Goal: Transaction & Acquisition: Purchase product/service

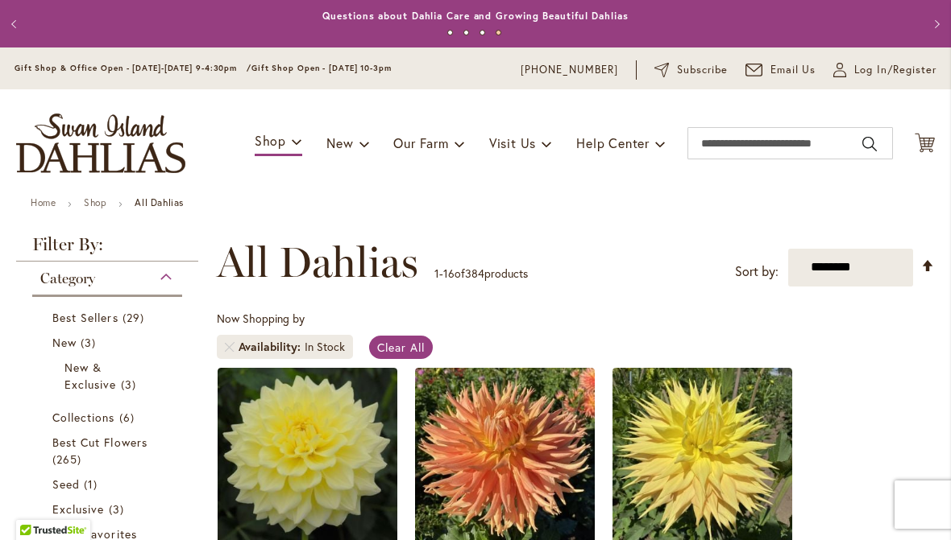
click at [142, 310] on span "29 items" at bounding box center [135, 317] width 26 height 17
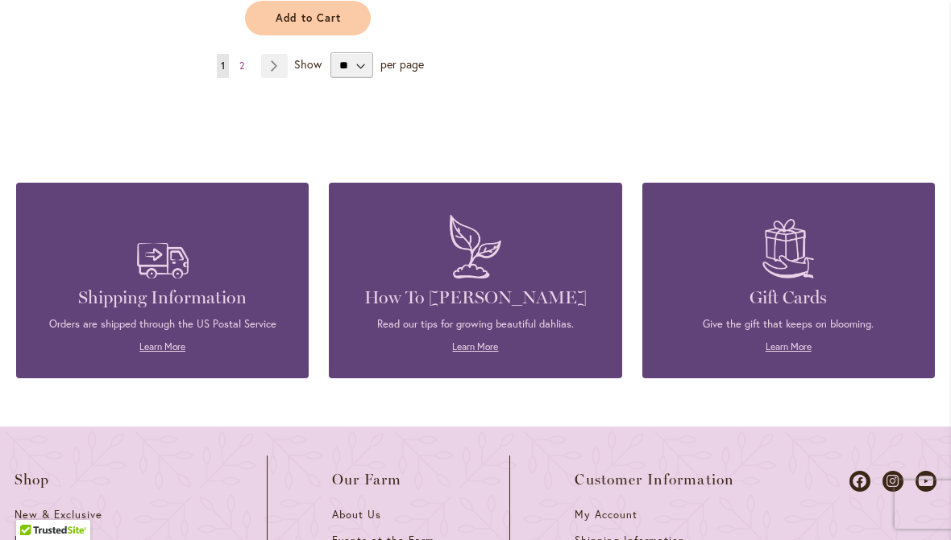
scroll to position [2366, 0]
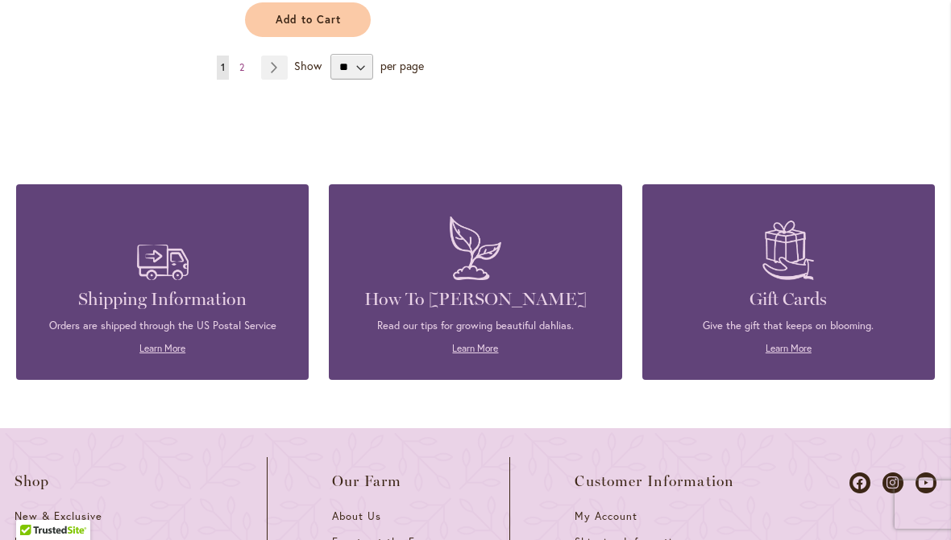
click at [546, 319] on div "Read our tips for growing beautiful dahlias. Learn More" at bounding box center [475, 337] width 244 height 37
click at [487, 346] on div "How To Grow Dahlias Read our tips for growing beautiful dahlias. Learn More" at bounding box center [475, 282] width 292 height 196
click at [549, 288] on h4 "How To [PERSON_NAME]" at bounding box center [475, 299] width 244 height 23
click at [483, 342] on link "Learn More" at bounding box center [475, 348] width 46 height 12
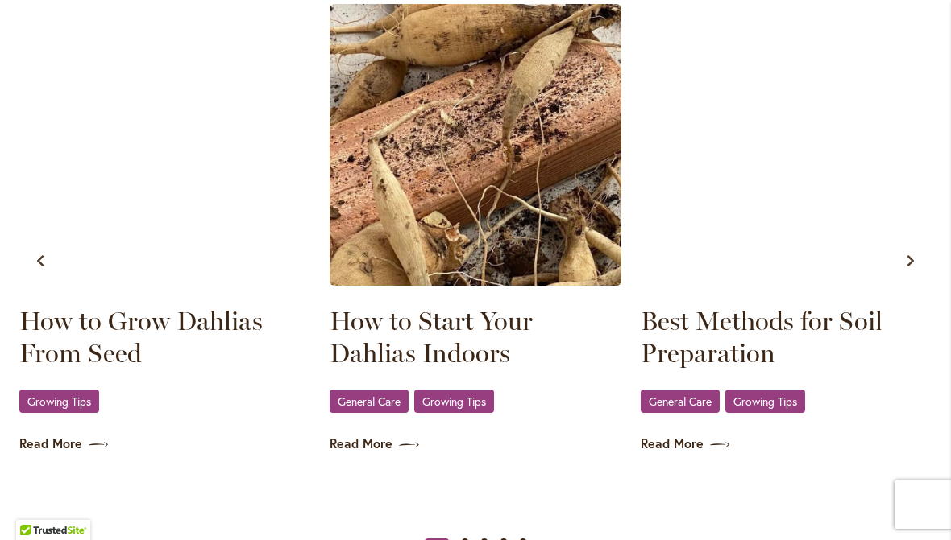
scroll to position [966, 0]
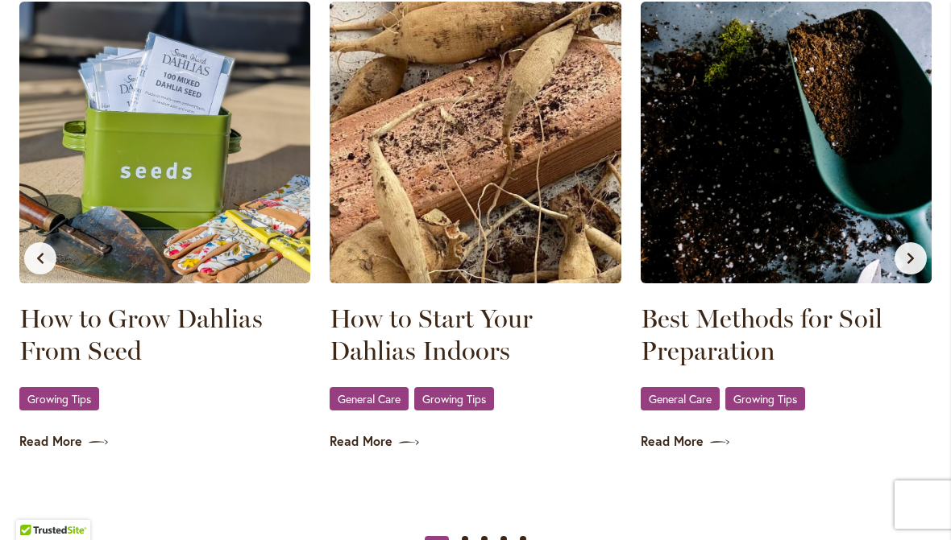
click at [782, 234] on img at bounding box center [785, 143] width 291 height 282
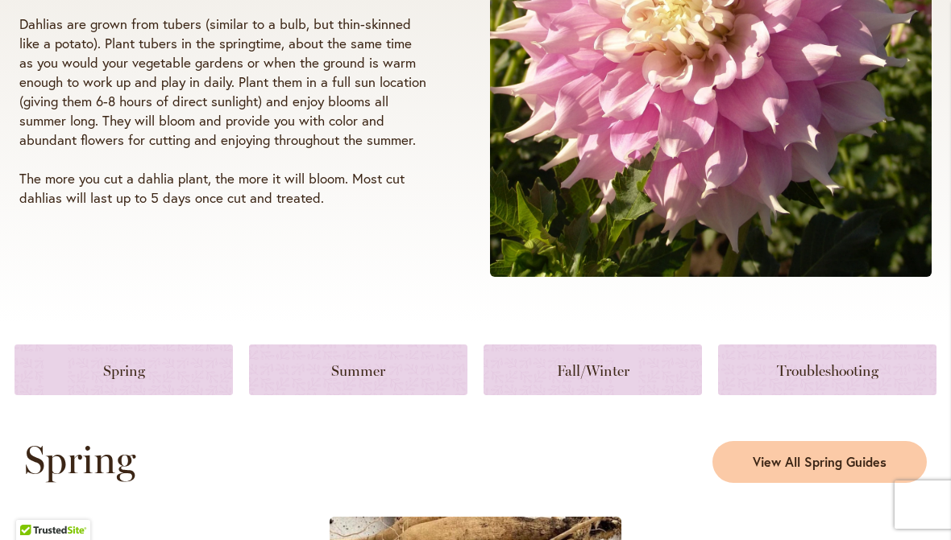
scroll to position [452, 0]
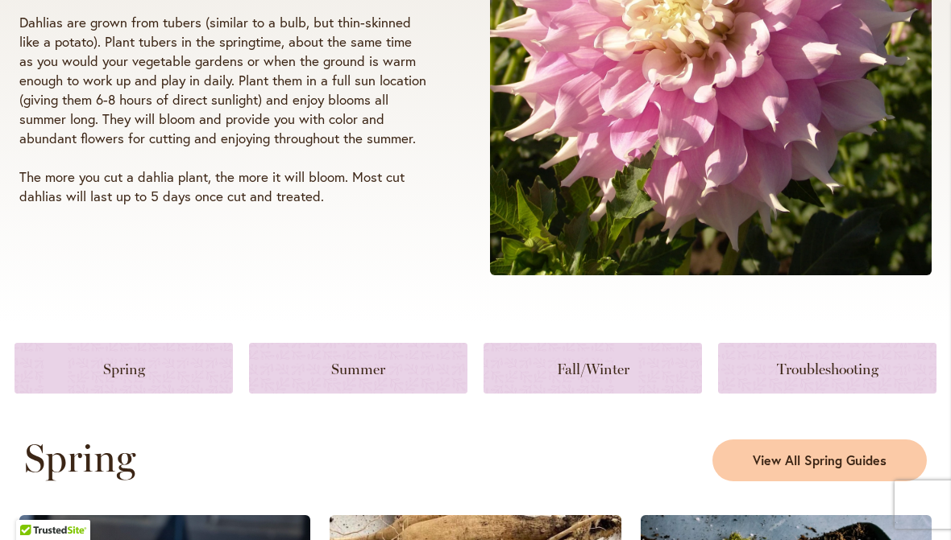
click at [643, 375] on link at bounding box center [592, 368] width 218 height 51
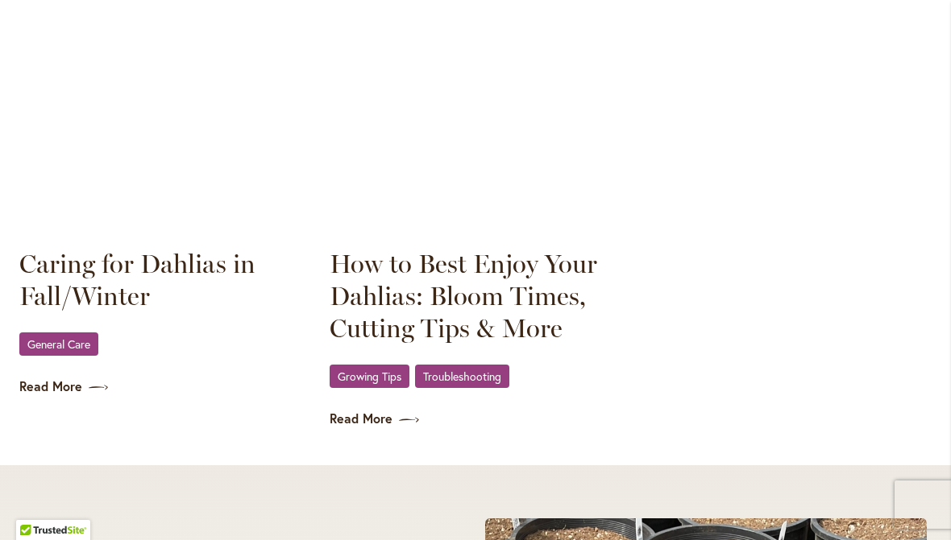
scroll to position [2398, 0]
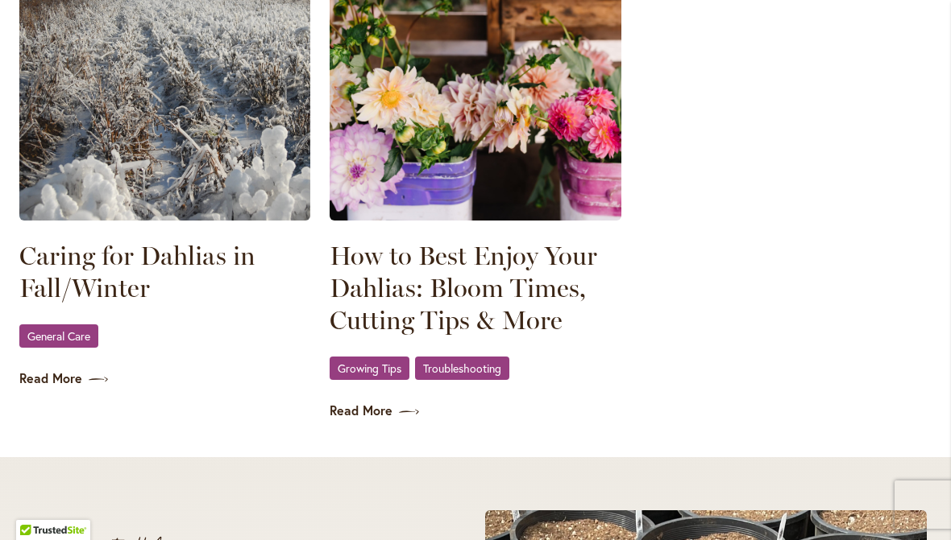
click at [72, 379] on link "Read More" at bounding box center [164, 379] width 291 height 19
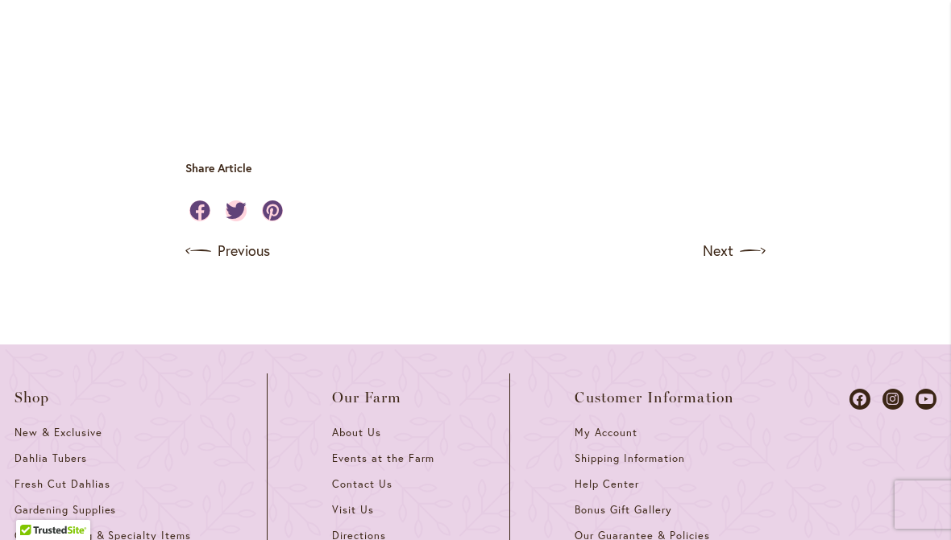
scroll to position [5101, 0]
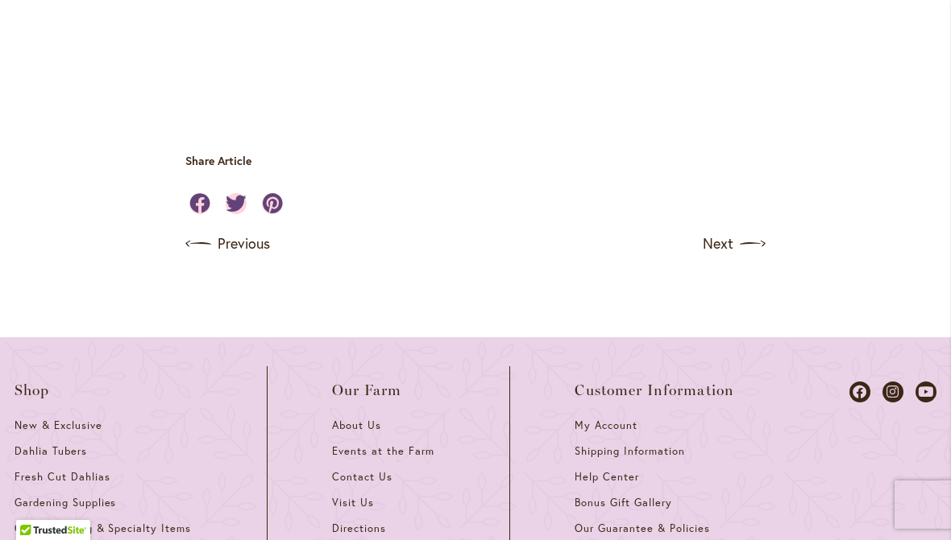
click at [758, 231] on img at bounding box center [752, 244] width 26 height 26
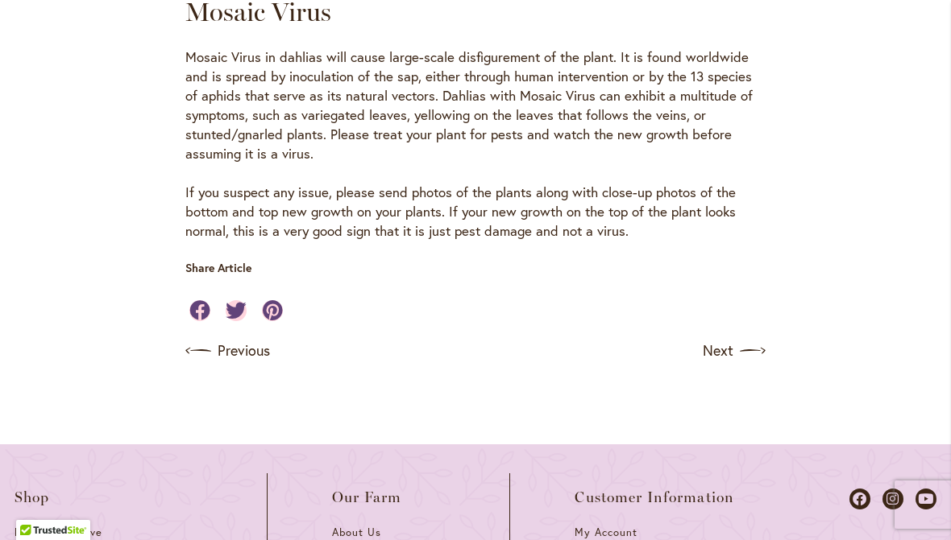
scroll to position [3138, 0]
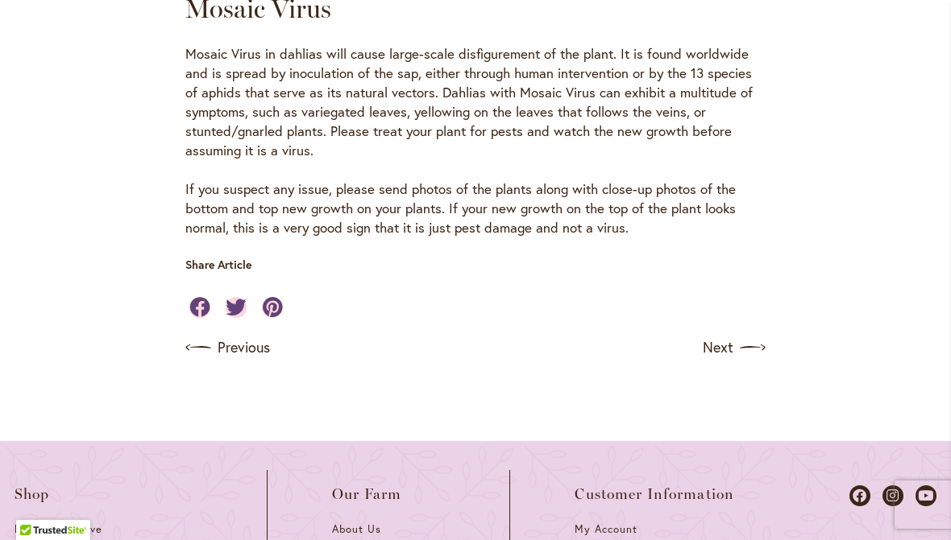
click at [746, 335] on img at bounding box center [752, 348] width 26 height 26
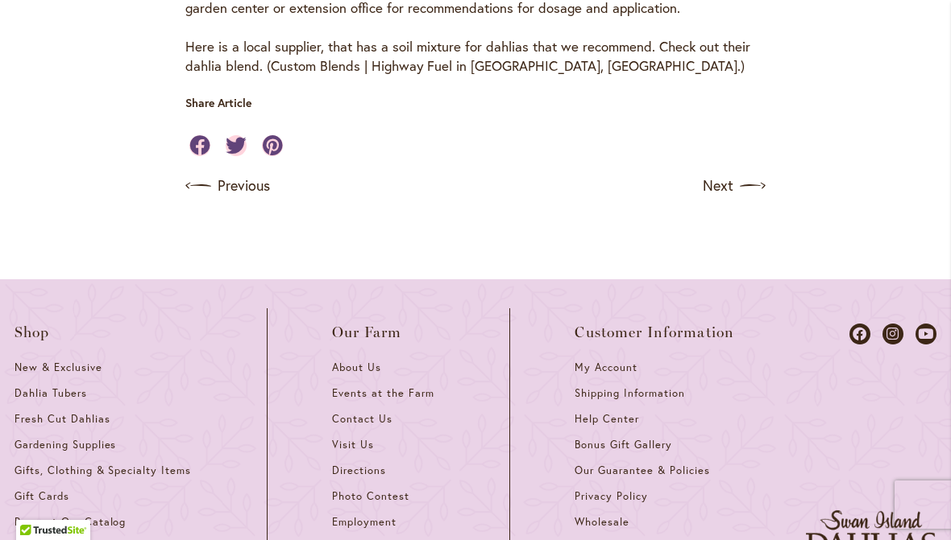
scroll to position [1030, 0]
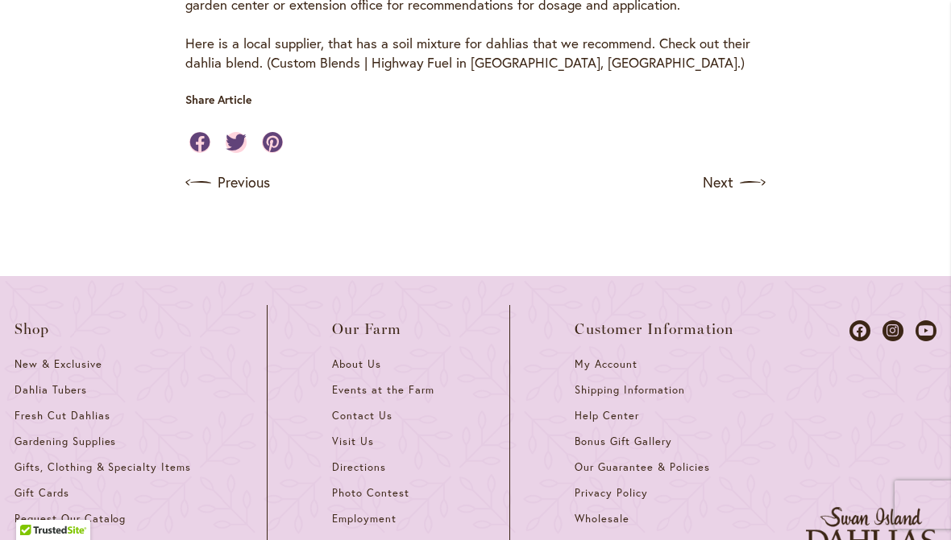
click at [74, 383] on span "Dahlia Tubers" at bounding box center [50, 390] width 72 height 14
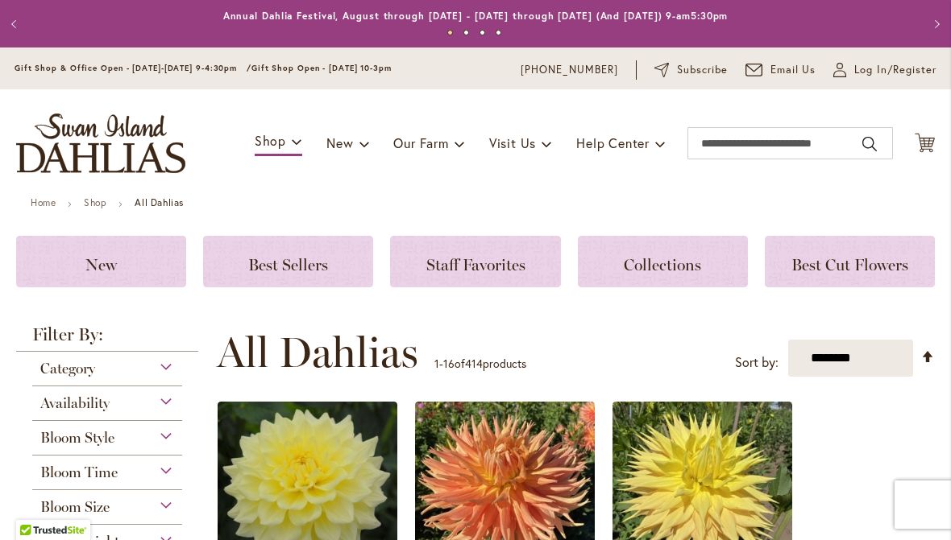
click at [676, 265] on span "Collections" at bounding box center [661, 264] width 77 height 19
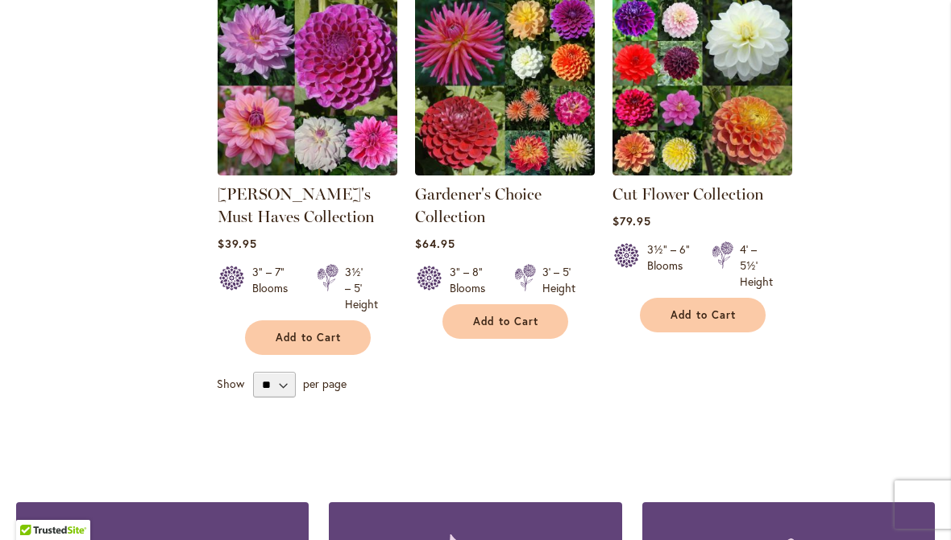
scroll to position [693, 0]
click at [282, 392] on select "** ** ** **" at bounding box center [274, 385] width 43 height 26
select select "**"
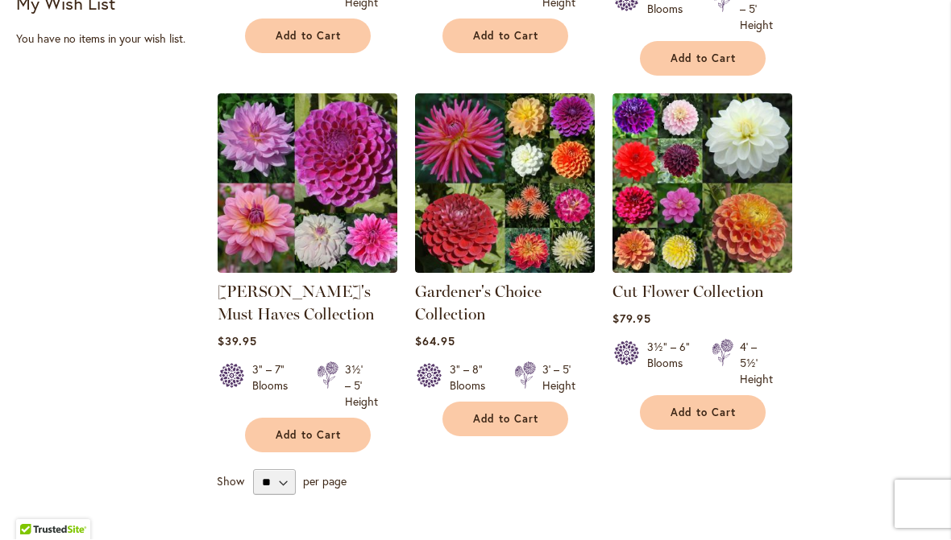
scroll to position [515, 0]
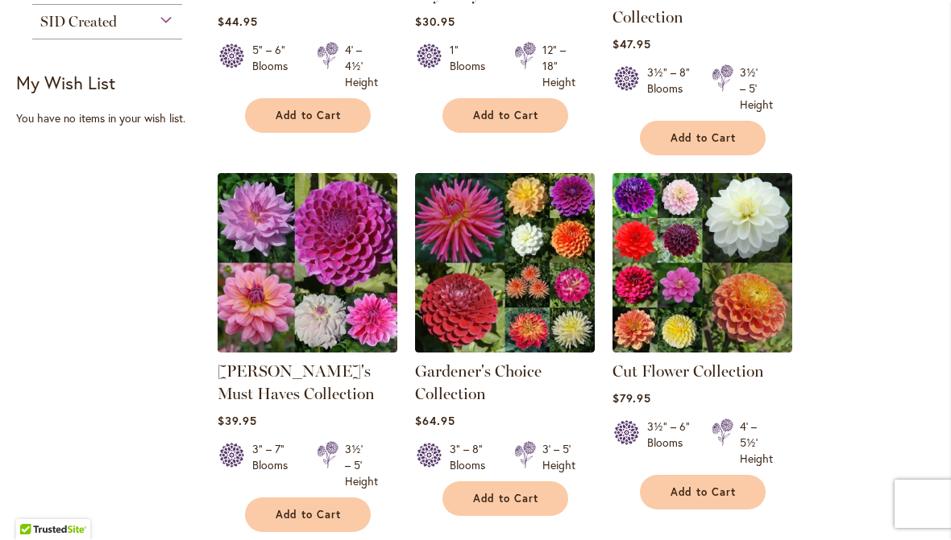
click at [321, 250] on img at bounding box center [307, 264] width 180 height 180
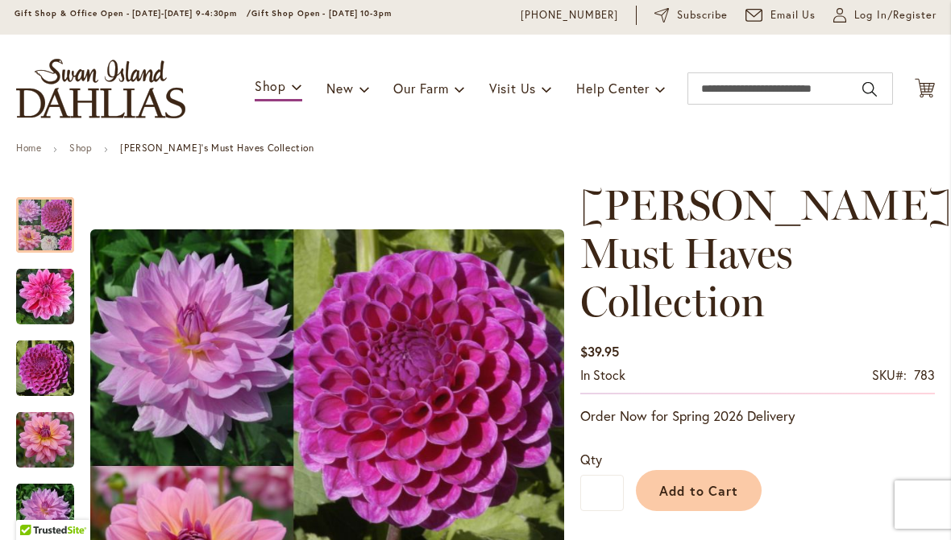
scroll to position [53, 0]
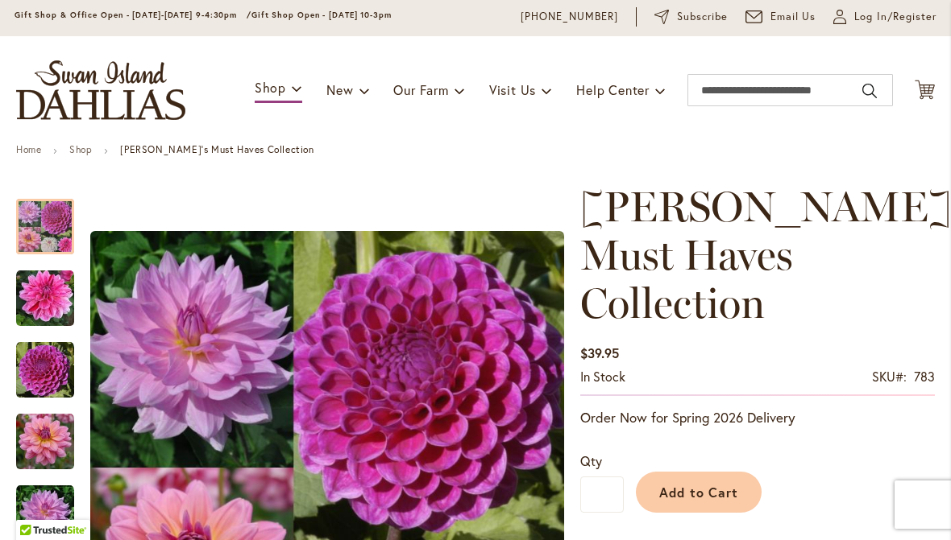
click at [61, 280] on img "CHA CHING" at bounding box center [45, 299] width 58 height 58
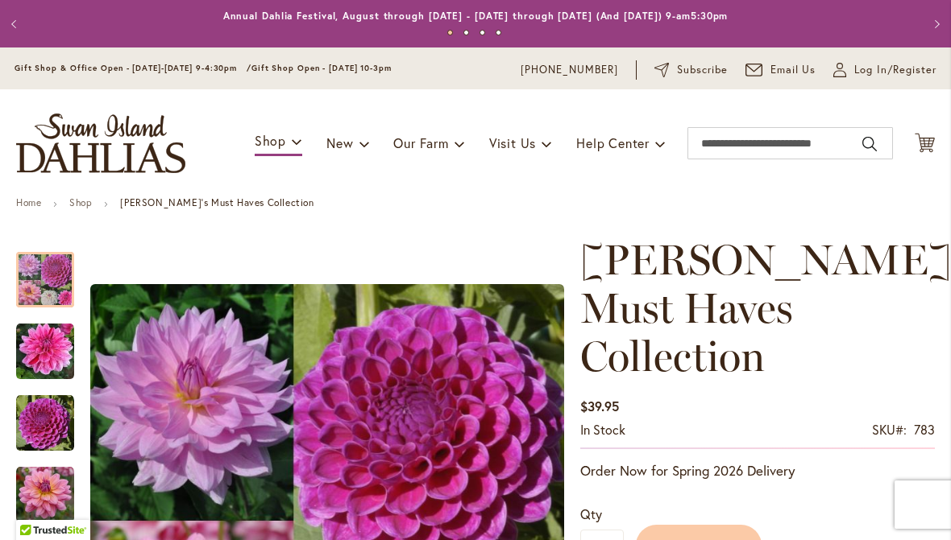
scroll to position [0, 0]
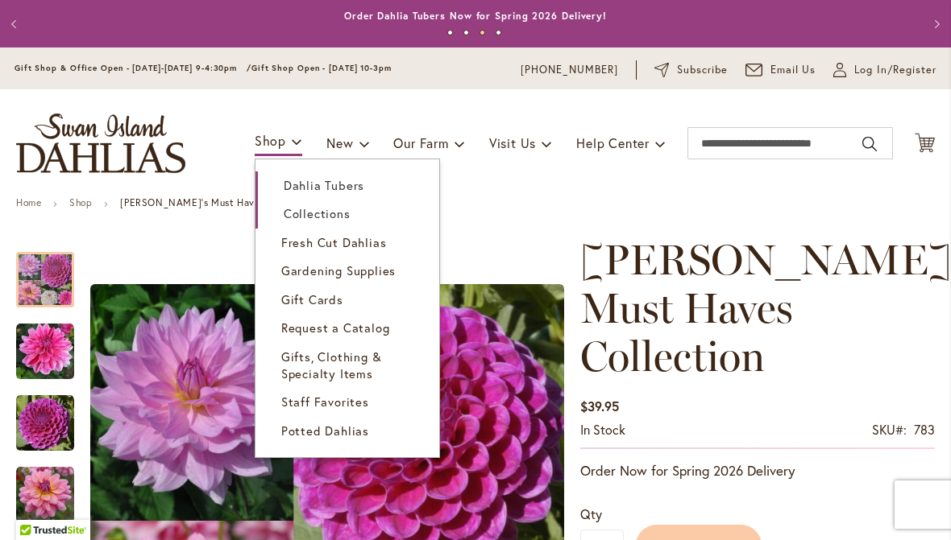
click at [362, 173] on link "Dahlia Tubers" at bounding box center [347, 186] width 184 height 28
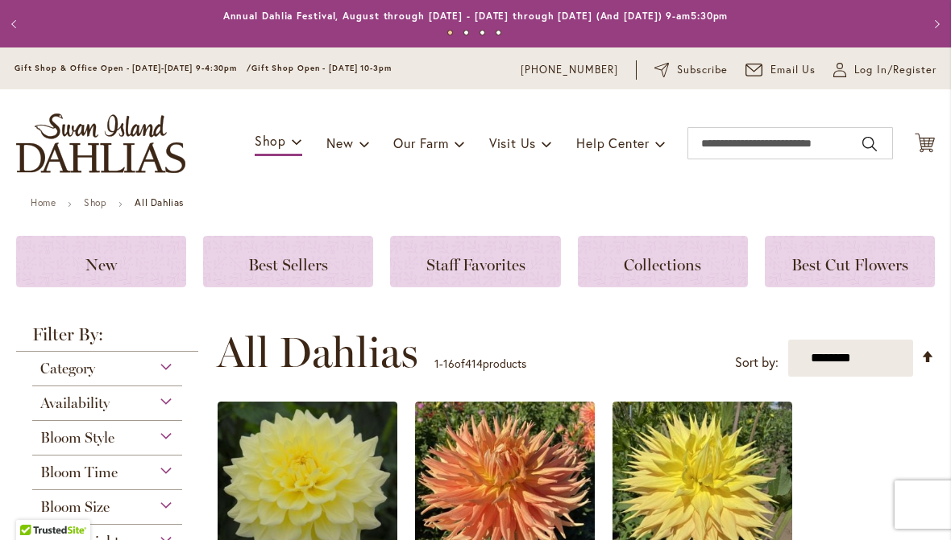
click at [499, 269] on span "Staff Favorites" at bounding box center [475, 264] width 99 height 19
click at [166, 377] on div "Category" at bounding box center [107, 365] width 150 height 26
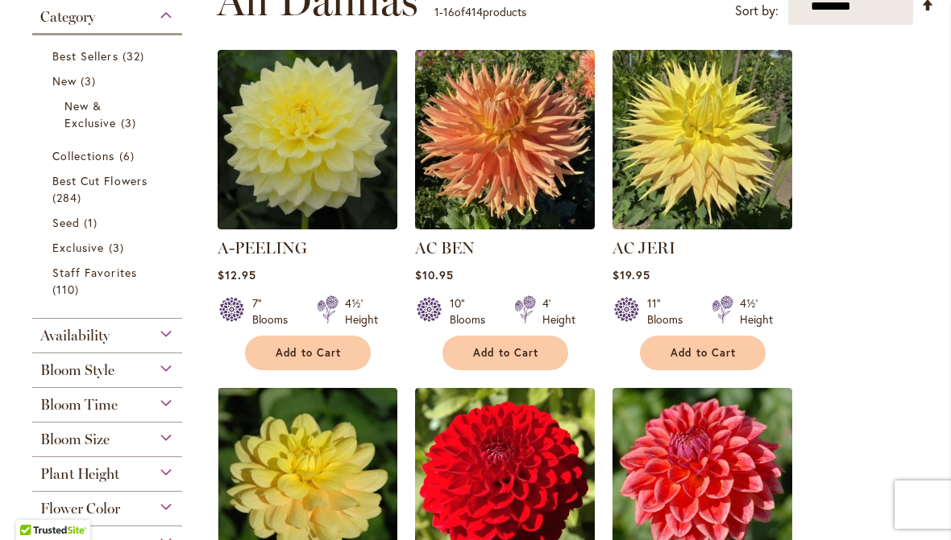
click at [130, 198] on link "Best Cut Flowers 284 items" at bounding box center [109, 189] width 114 height 34
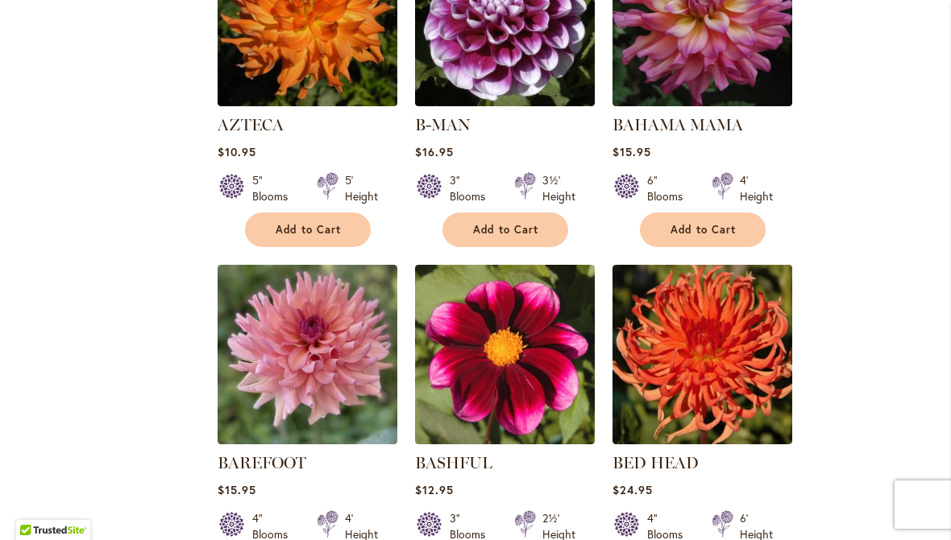
scroll to position [1462, 0]
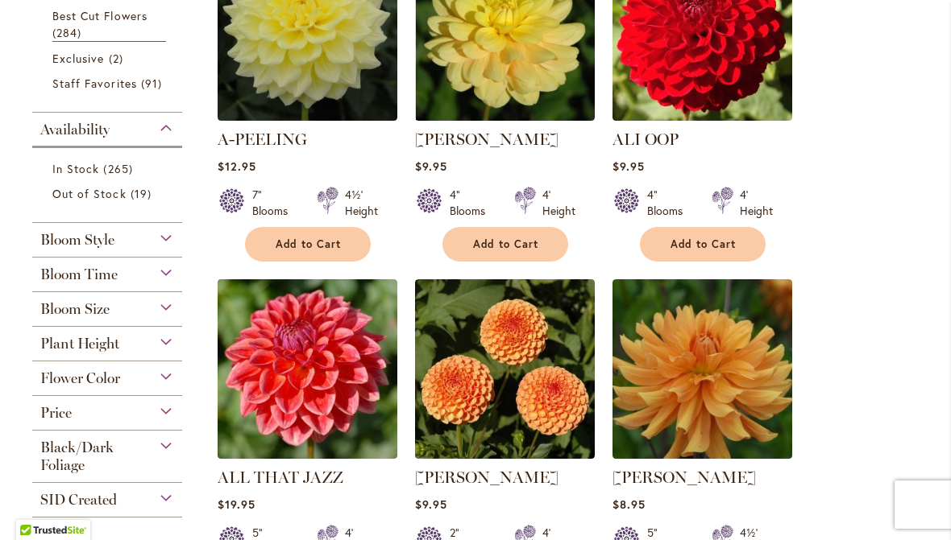
scroll to position [424, 0]
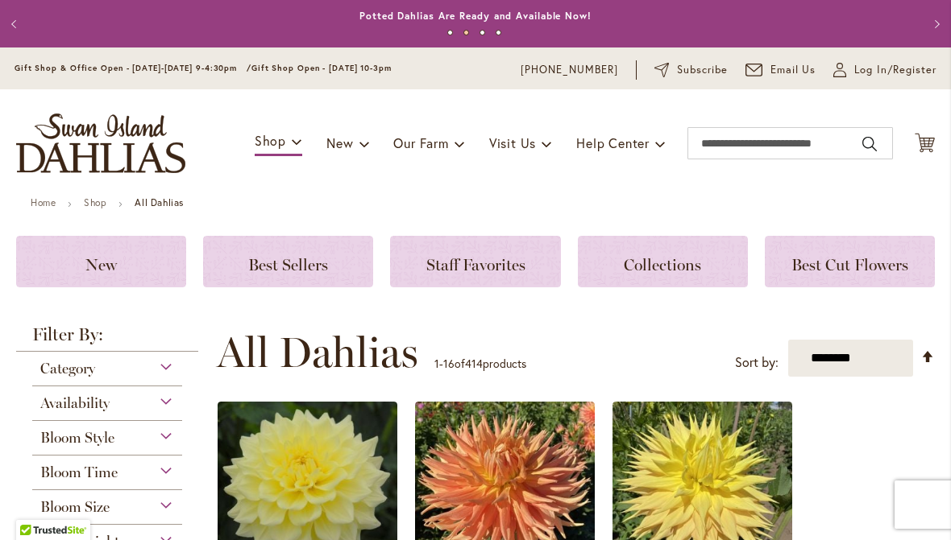
click at [100, 369] on div "Category" at bounding box center [107, 365] width 150 height 26
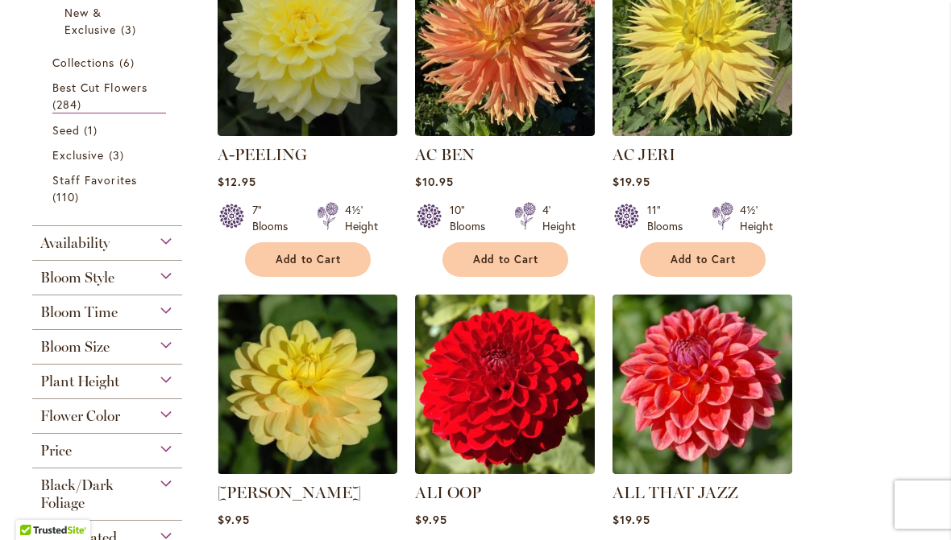
scroll to position [447, 0]
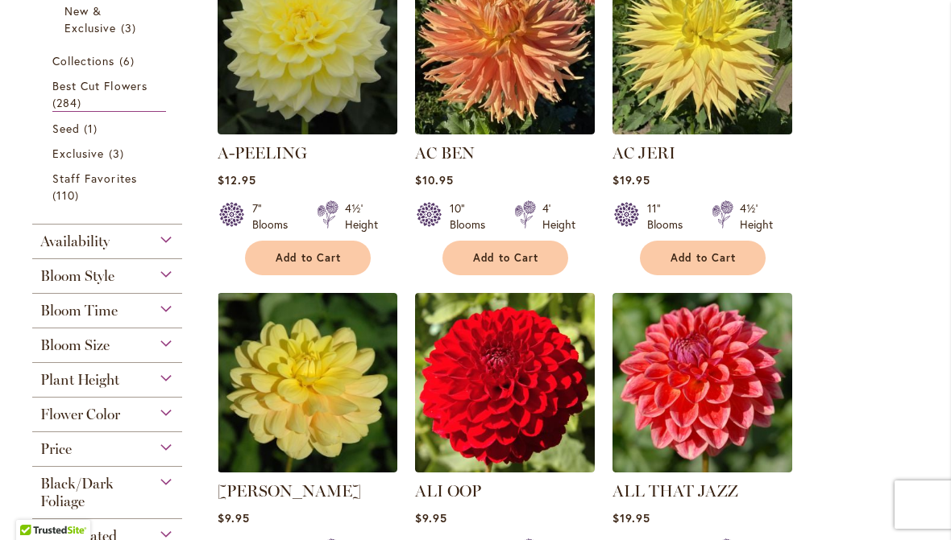
click at [112, 354] on div "Bloom Size" at bounding box center [107, 342] width 150 height 26
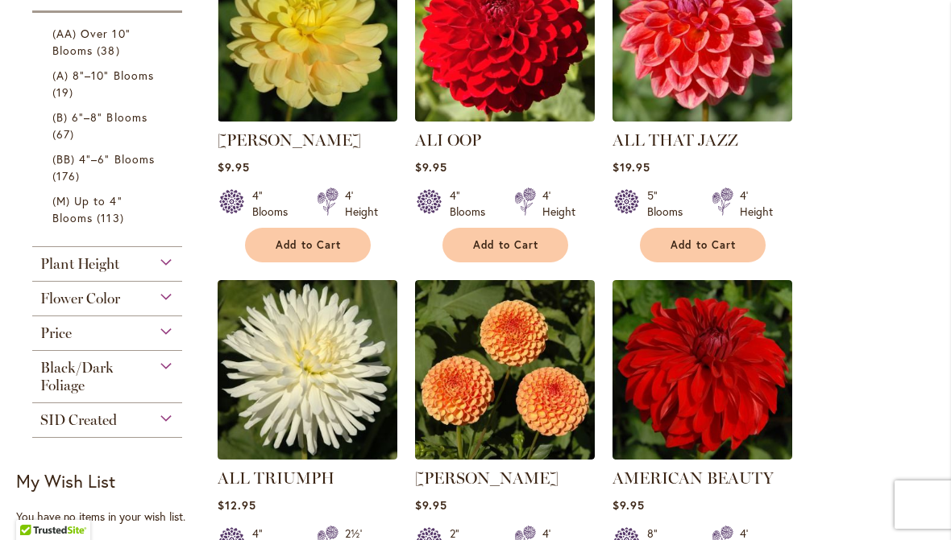
scroll to position [743, 0]
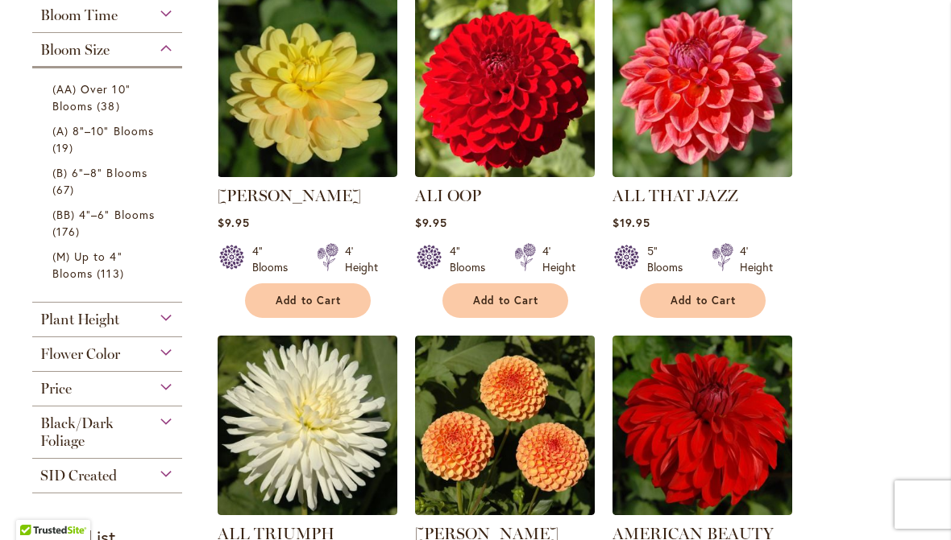
click at [132, 175] on span "(B) 6"–8" Blooms" at bounding box center [99, 172] width 95 height 15
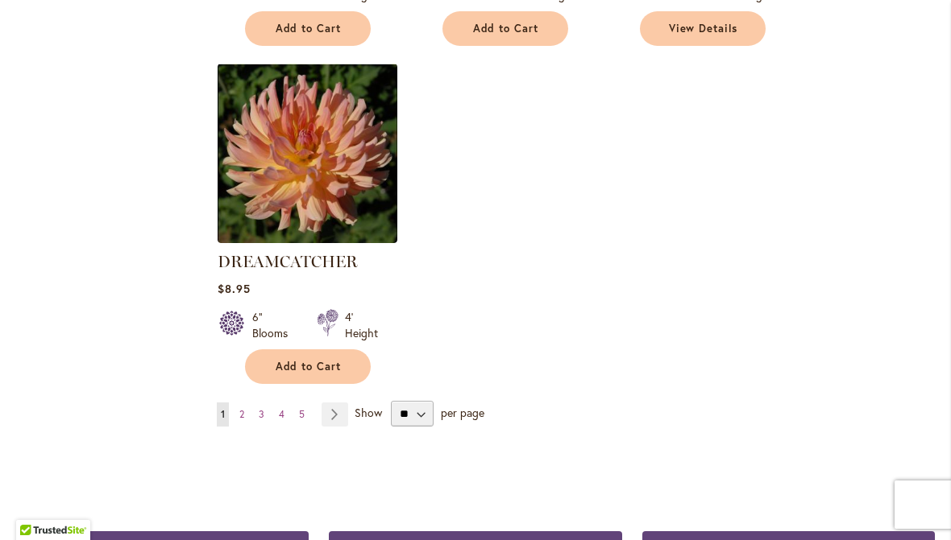
scroll to position [2019, 0]
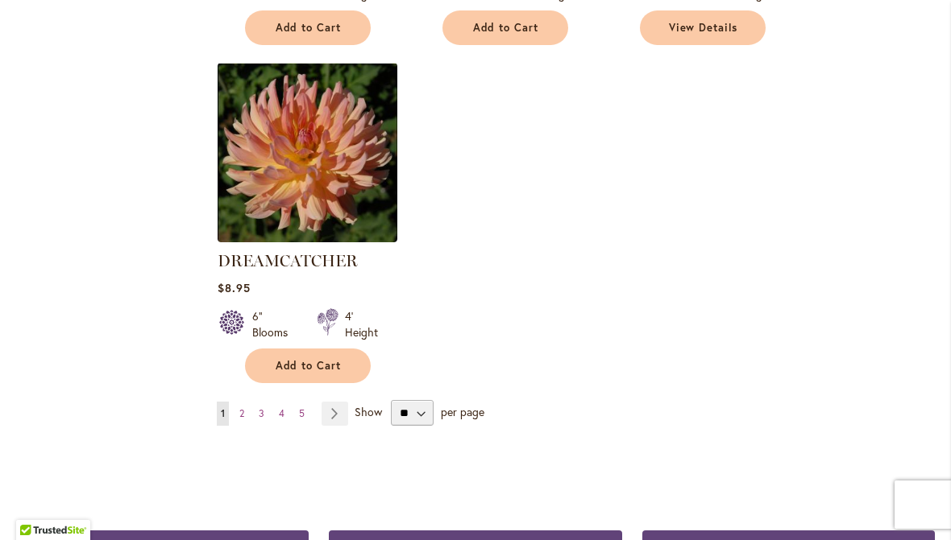
click at [437, 400] on div "Show ** ** ** ** per page" at bounding box center [419, 413] width 130 height 26
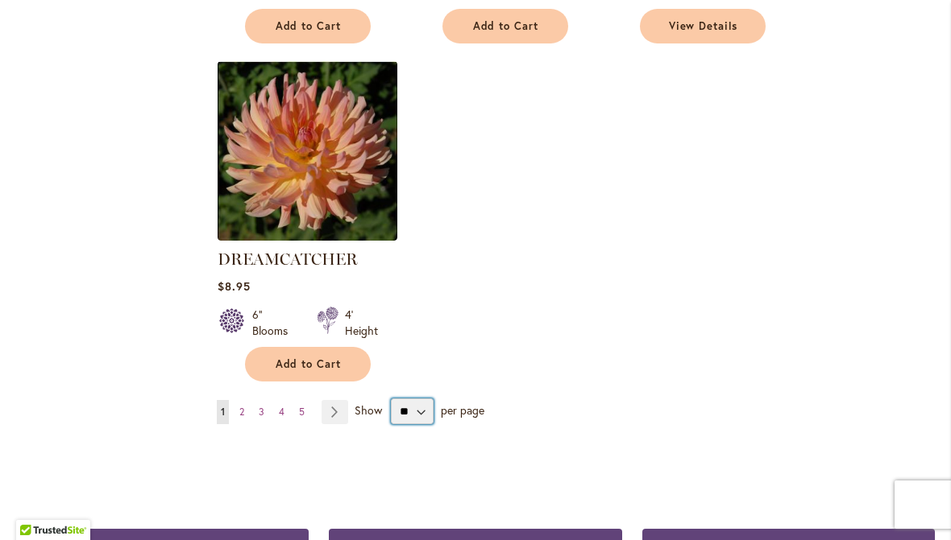
click at [429, 399] on select "** ** ** **" at bounding box center [412, 412] width 43 height 26
select select "**"
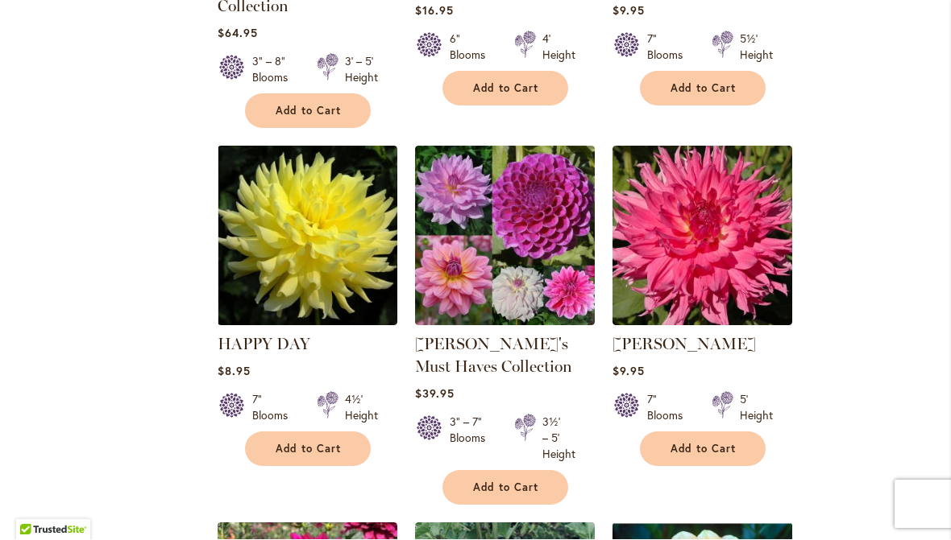
scroll to position [3013, 0]
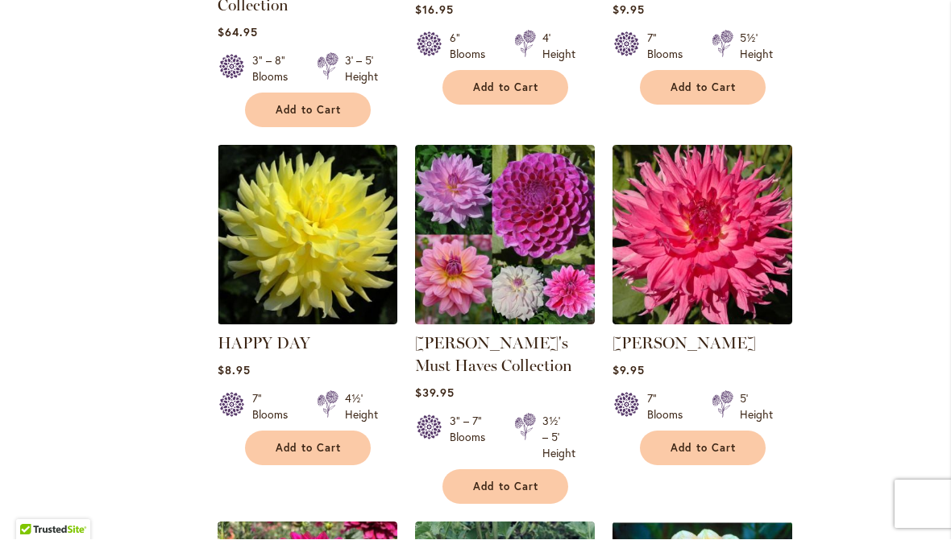
click at [713, 207] on img at bounding box center [702, 236] width 180 height 180
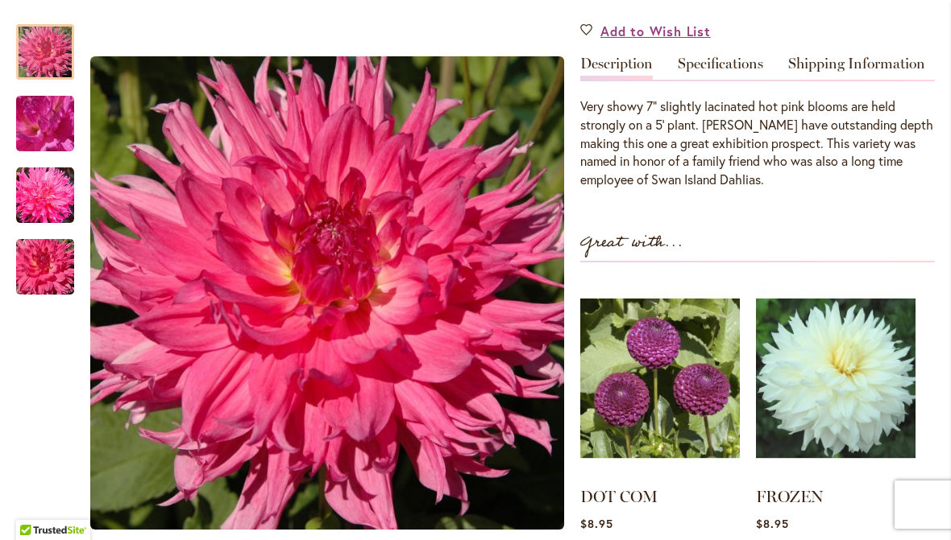
scroll to position [479, 0]
click at [69, 112] on img "HELEN RICHMOND" at bounding box center [45, 124] width 116 height 87
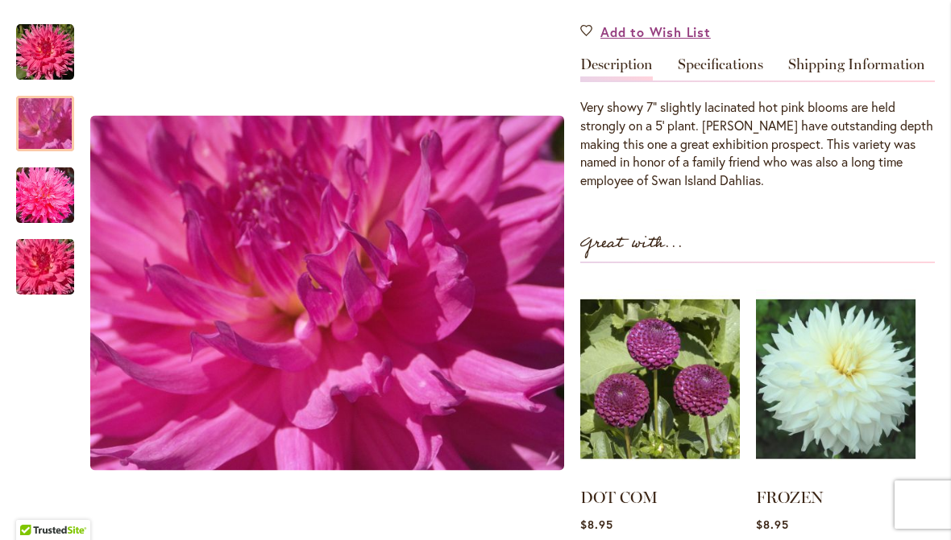
click at [52, 128] on img "HELEN RICHMOND" at bounding box center [45, 124] width 116 height 87
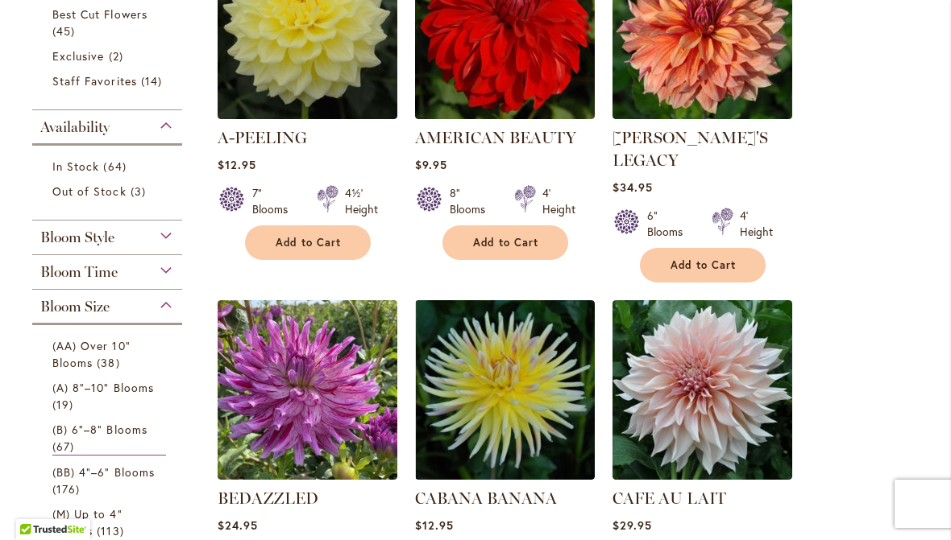
scroll to position [427, 0]
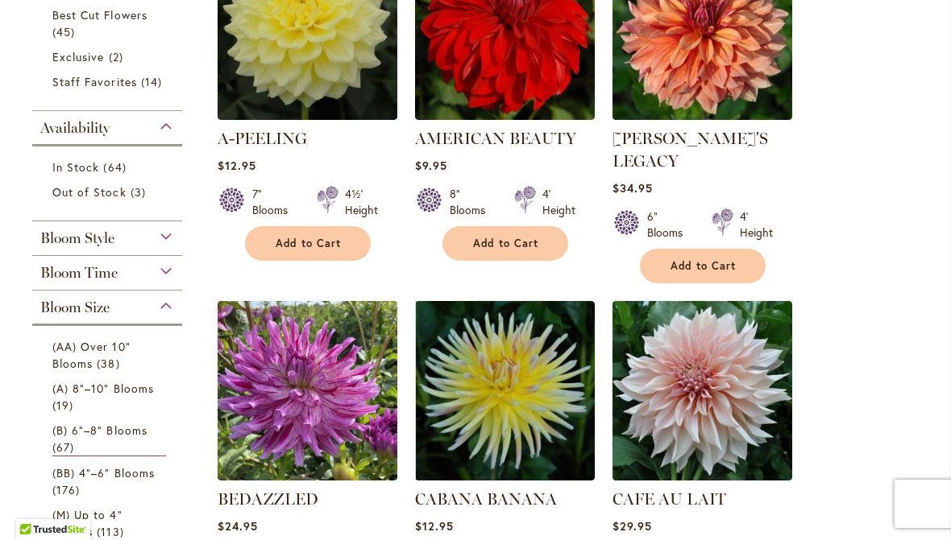
click at [105, 346] on span "(AA) Over 10" Blooms" at bounding box center [91, 356] width 78 height 32
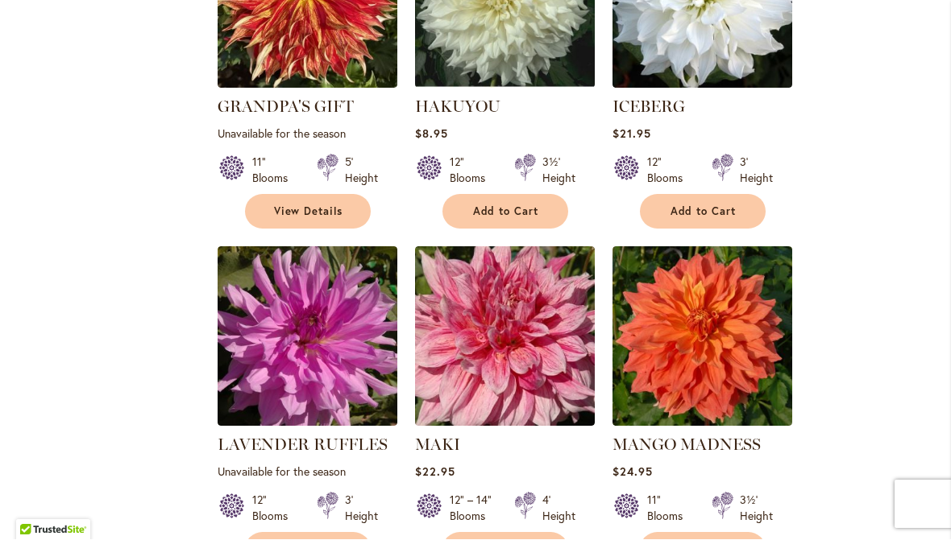
scroll to position [2174, 0]
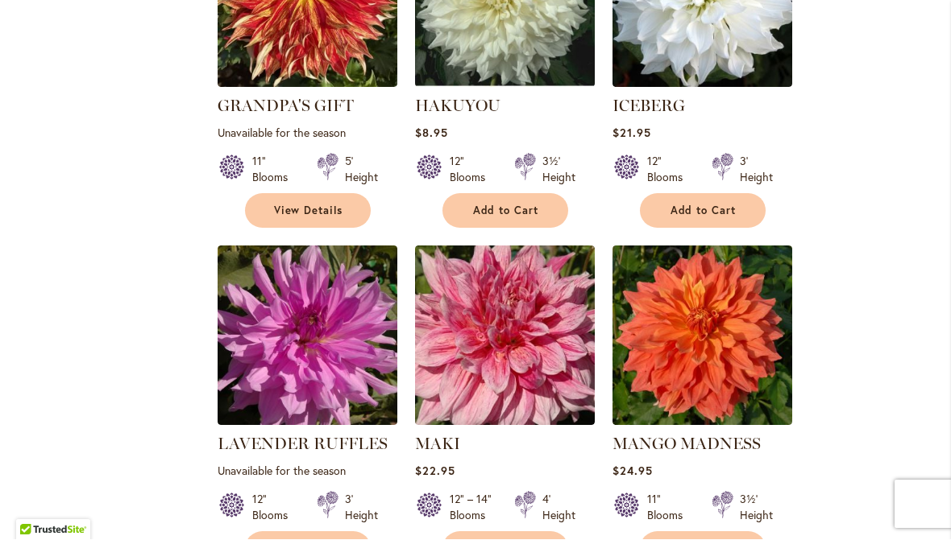
click at [901, 294] on ol "AC BEN $10.95 10" Blooms 4' Height Add to Cart" at bounding box center [576, 406] width 718 height 4427
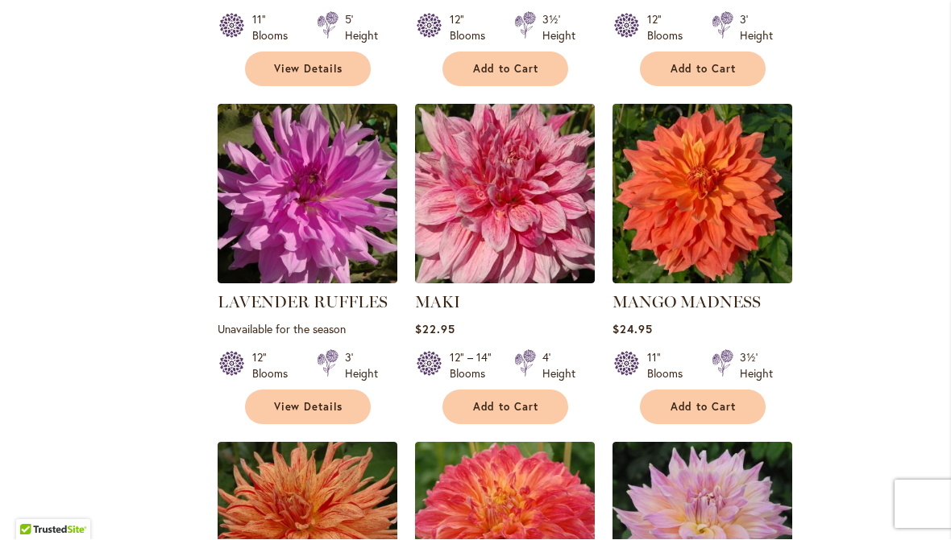
scroll to position [2321, 0]
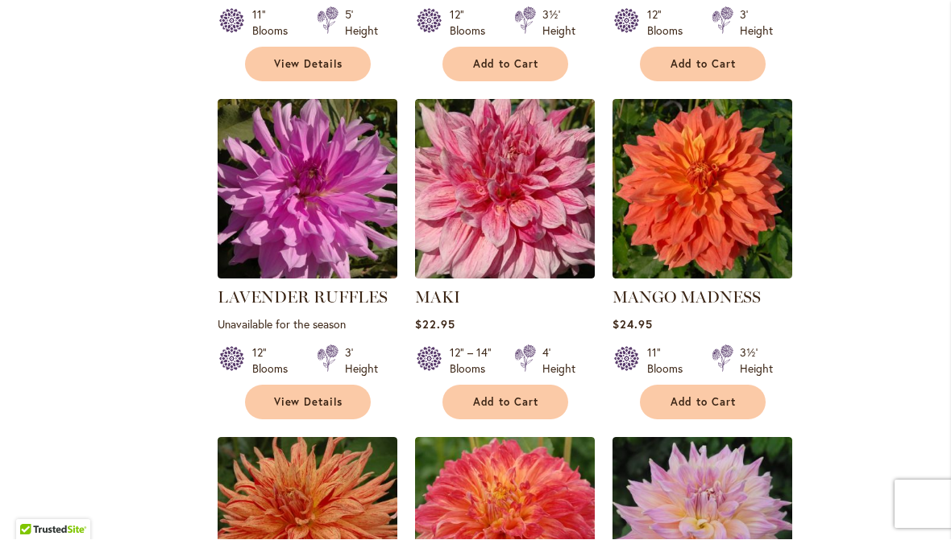
click at [892, 285] on ol "AC BEN $10.95 10" Blooms 4' Height Add to Cart" at bounding box center [576, 260] width 718 height 4427
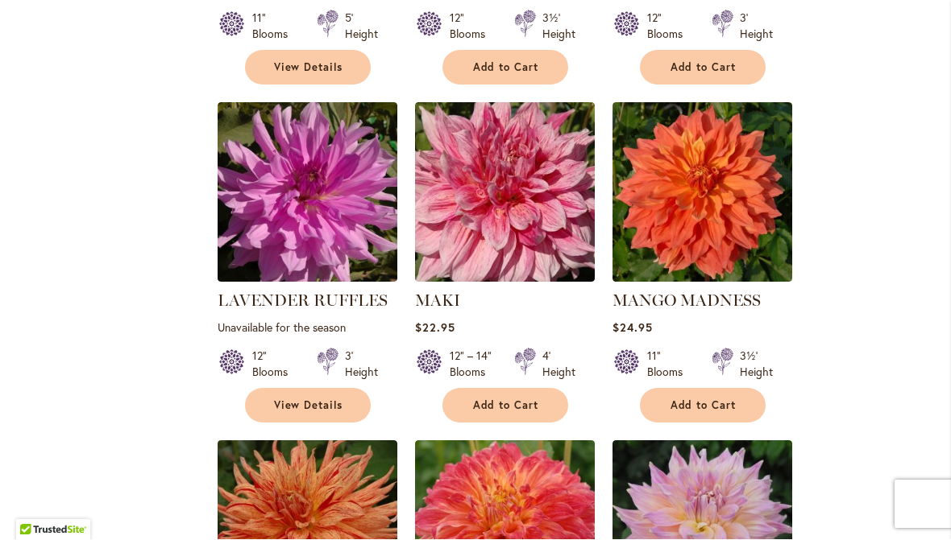
scroll to position [2321, 0]
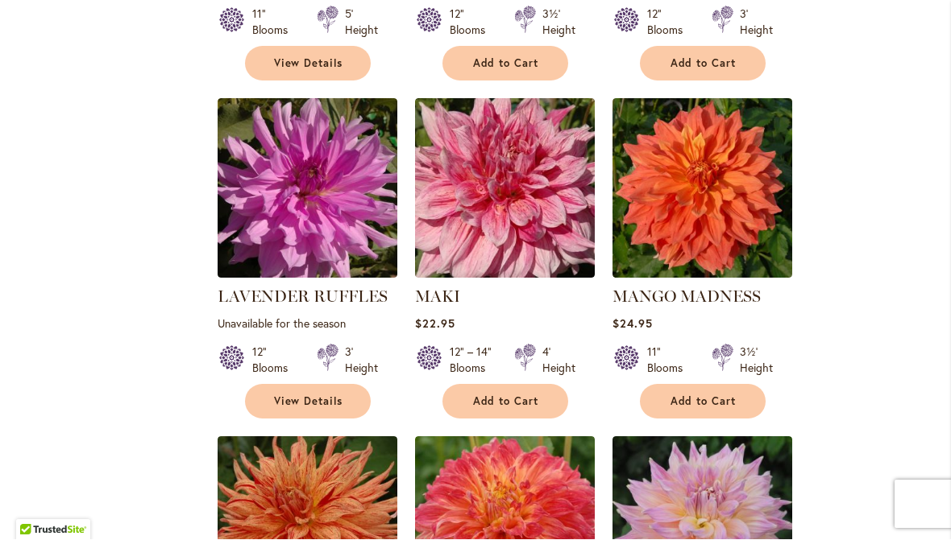
click at [541, 403] on button "Add to Cart" at bounding box center [505, 402] width 126 height 35
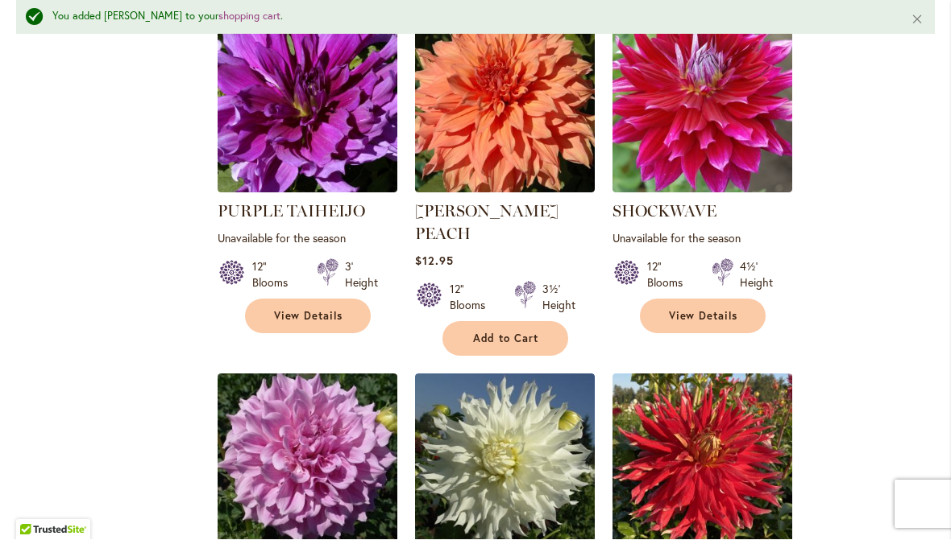
scroll to position [3812, 0]
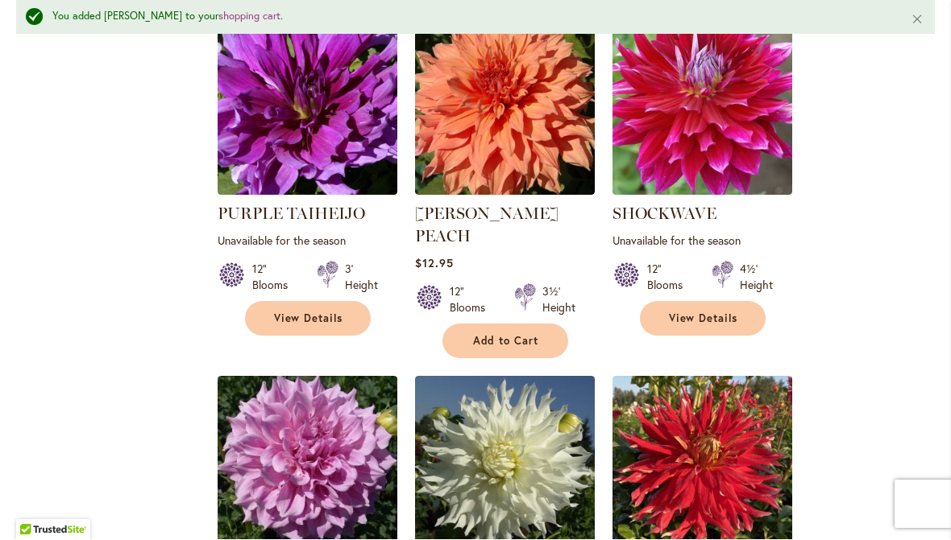
scroll to position [3801, 0]
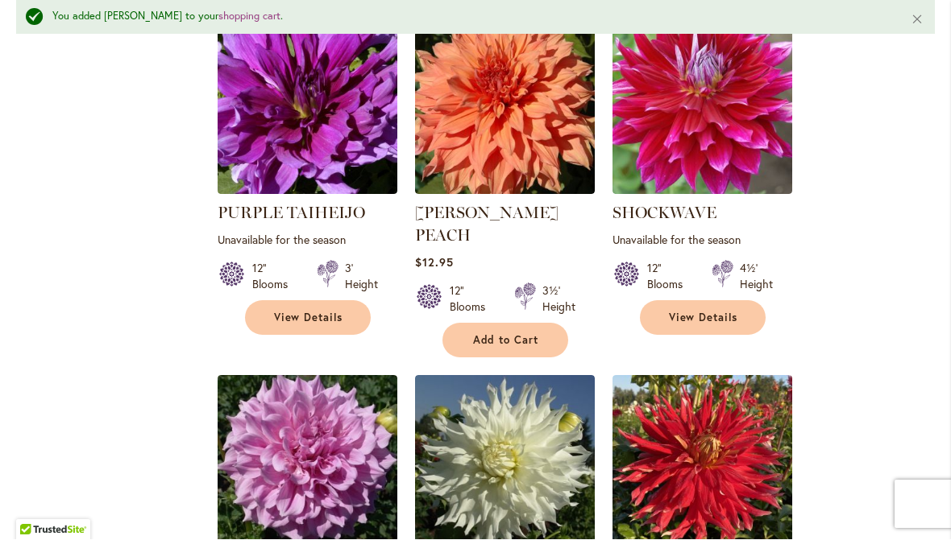
click at [536, 334] on span "Add to Cart" at bounding box center [506, 341] width 66 height 14
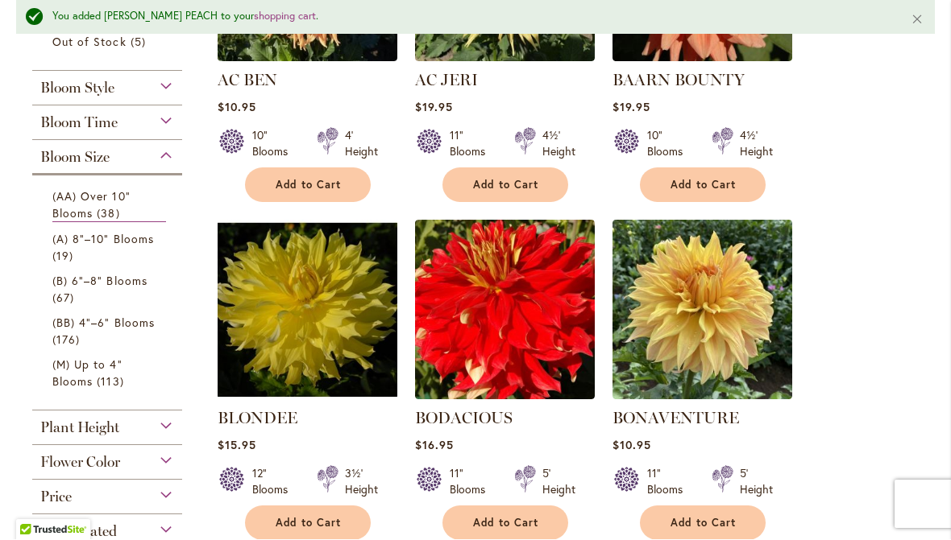
scroll to position [529, 0]
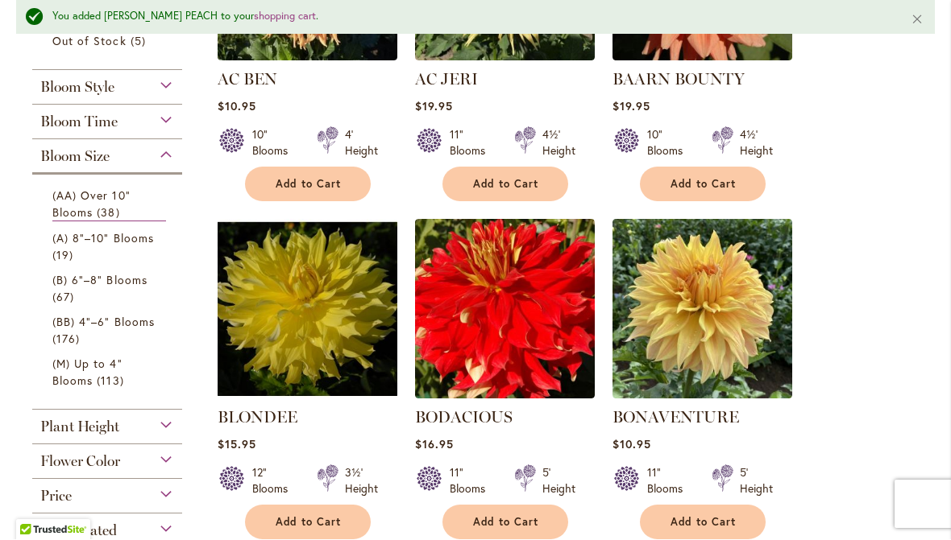
click at [183, 286] on div "Category New 1 item New & Exclusive 1 item Out of Stock 5 items 1 8 5" at bounding box center [107, 162] width 182 height 774
click at [147, 246] on span "(A) 8"–10" Blooms" at bounding box center [102, 238] width 101 height 15
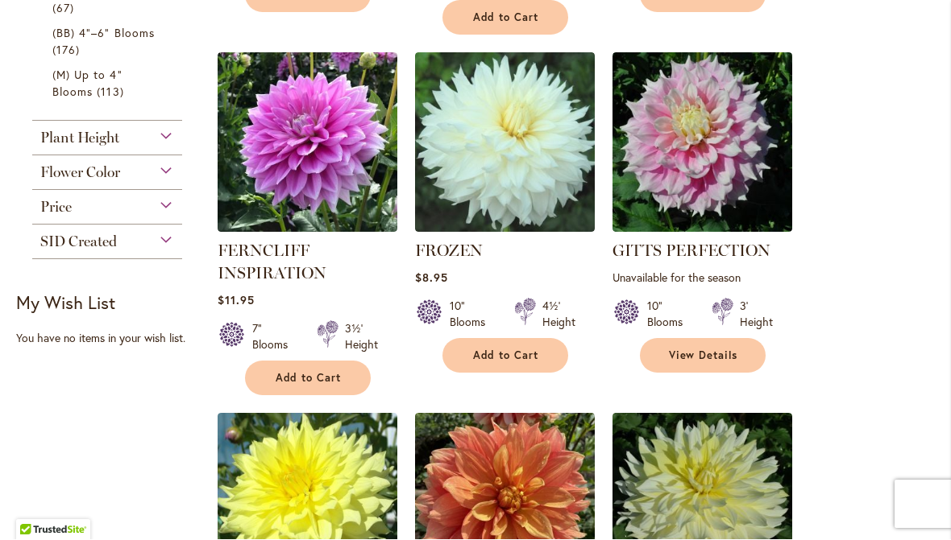
scroll to position [681, 0]
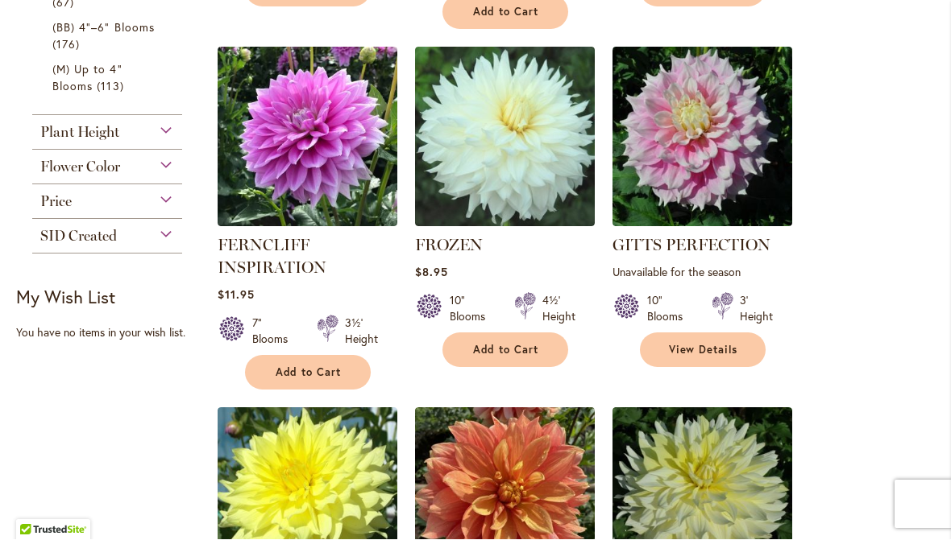
click at [347, 356] on button "Add to Cart" at bounding box center [308, 373] width 126 height 35
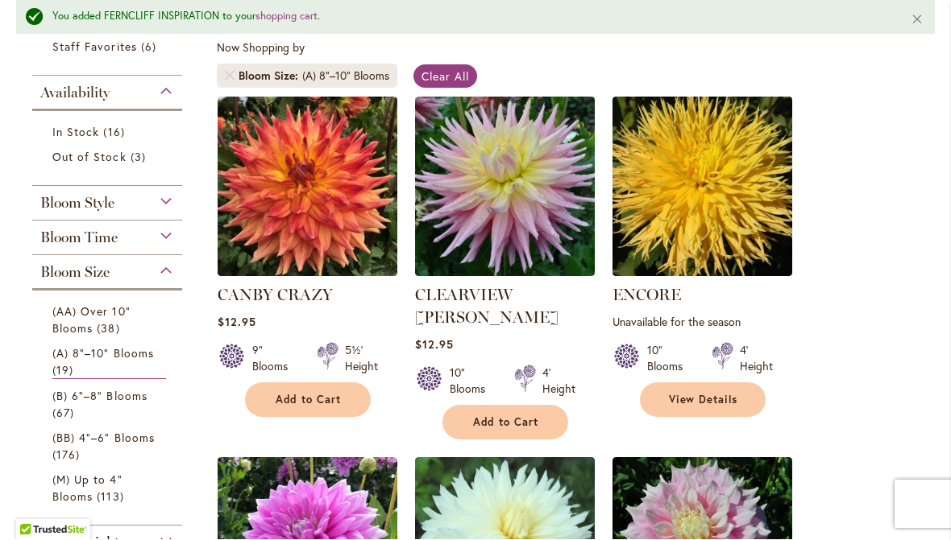
scroll to position [317, 0]
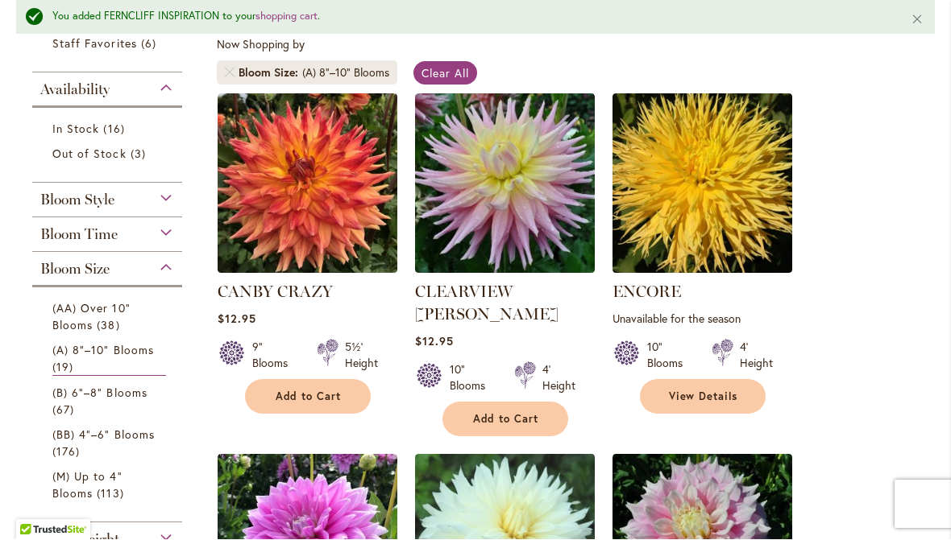
click at [130, 401] on span "(B) 6"–8" Blooms" at bounding box center [99, 393] width 95 height 15
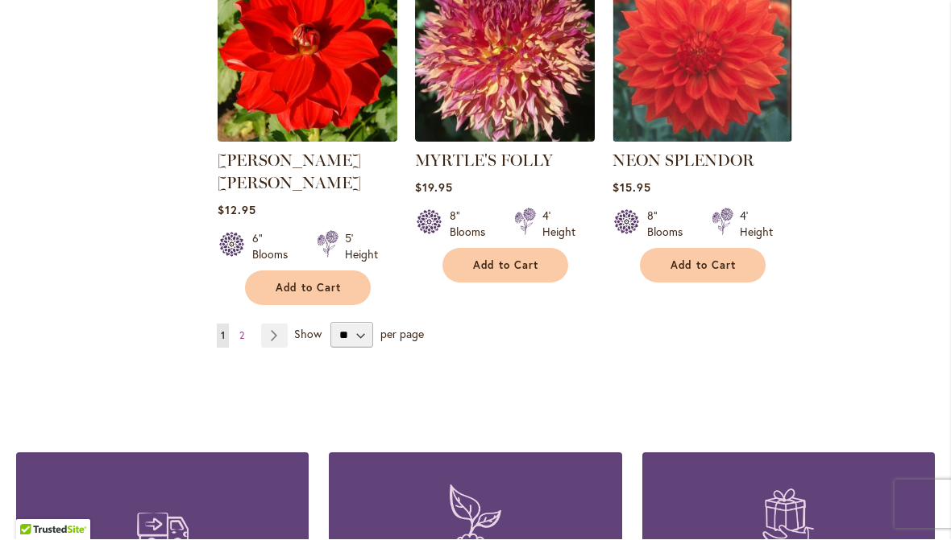
scroll to position [5676, 0]
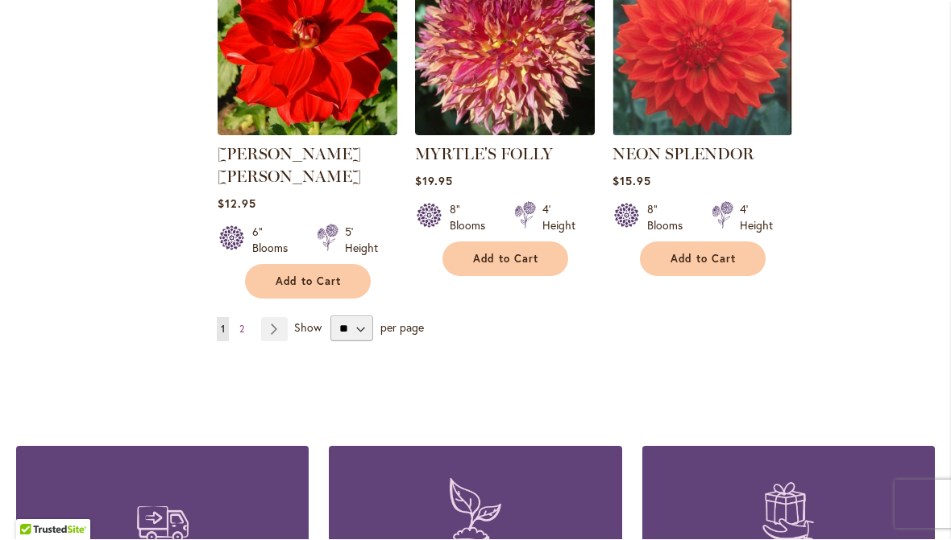
click at [272, 318] on link "Page Next" at bounding box center [274, 330] width 27 height 24
click at [270, 318] on link "Page Next" at bounding box center [274, 330] width 27 height 24
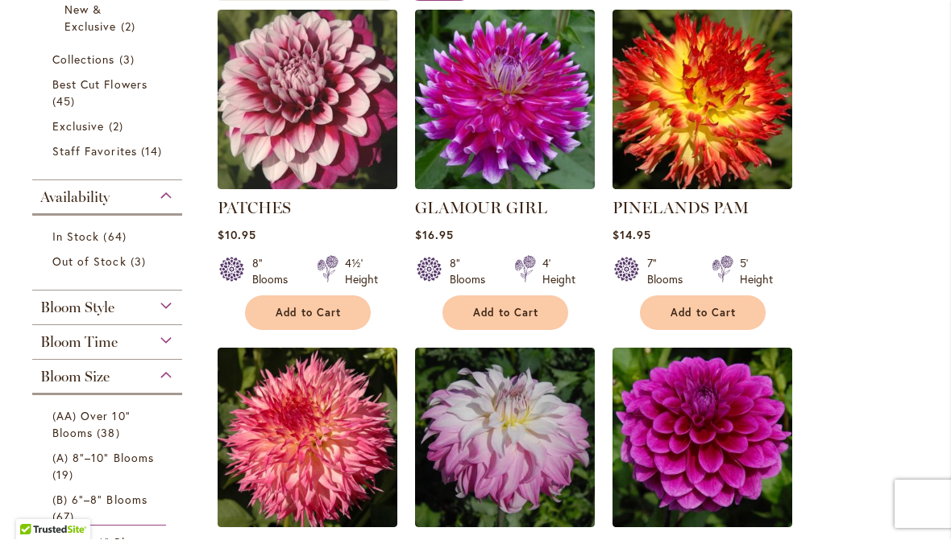
scroll to position [359, 0]
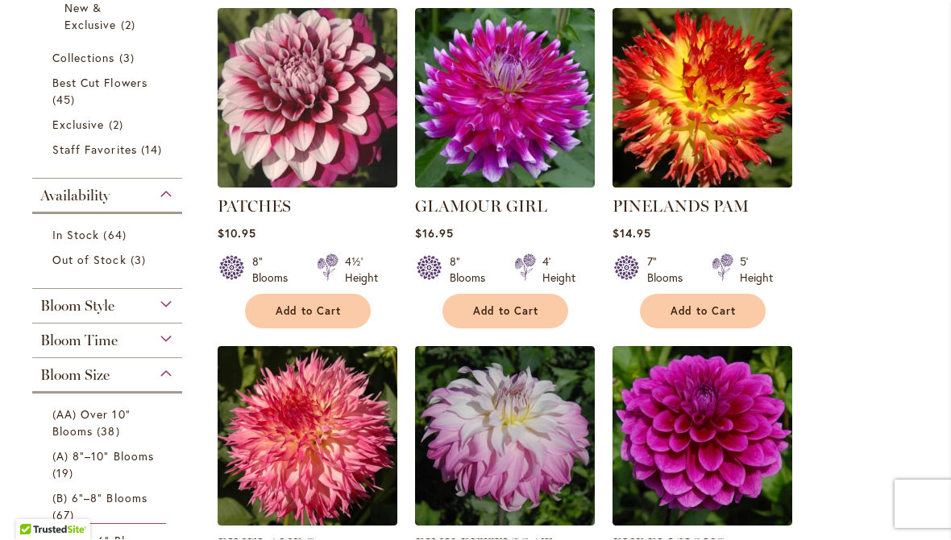
click at [357, 296] on button "Add to Cart" at bounding box center [308, 312] width 126 height 35
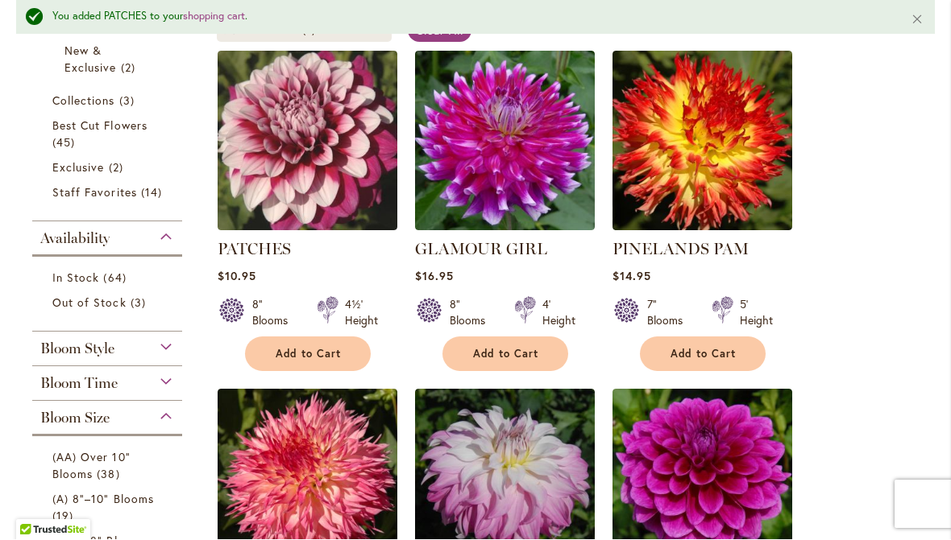
click at [342, 309] on div "4½' Height" at bounding box center [357, 313] width 80 height 32
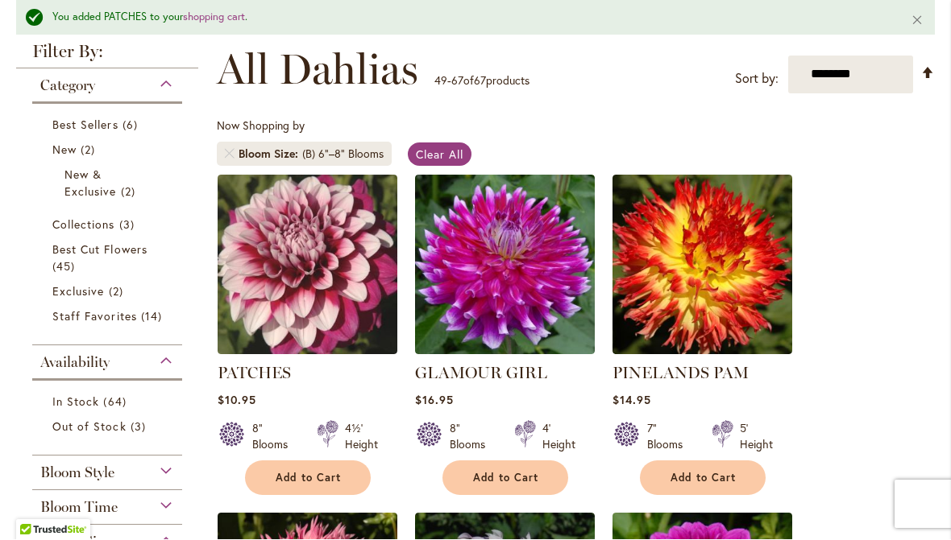
scroll to position [236, 0]
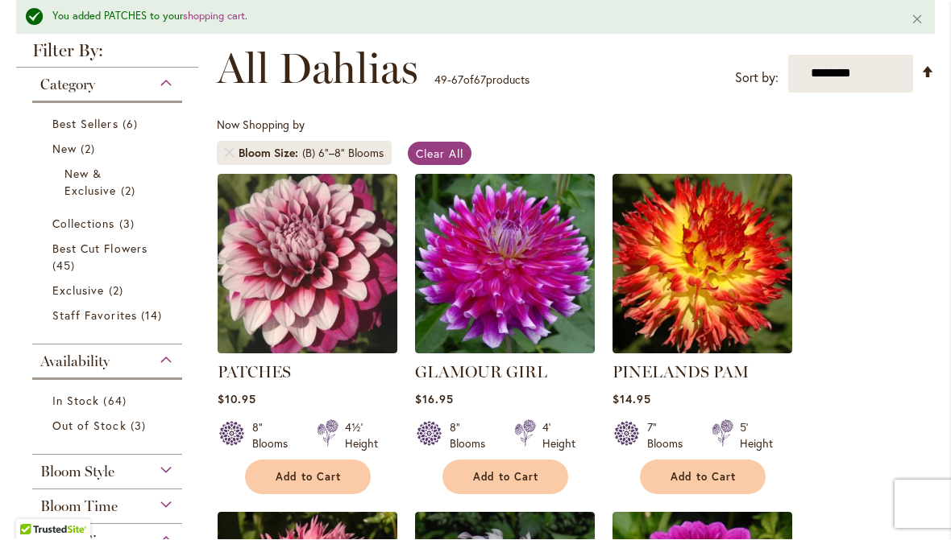
click at [134, 192] on span "2 items" at bounding box center [130, 191] width 19 height 17
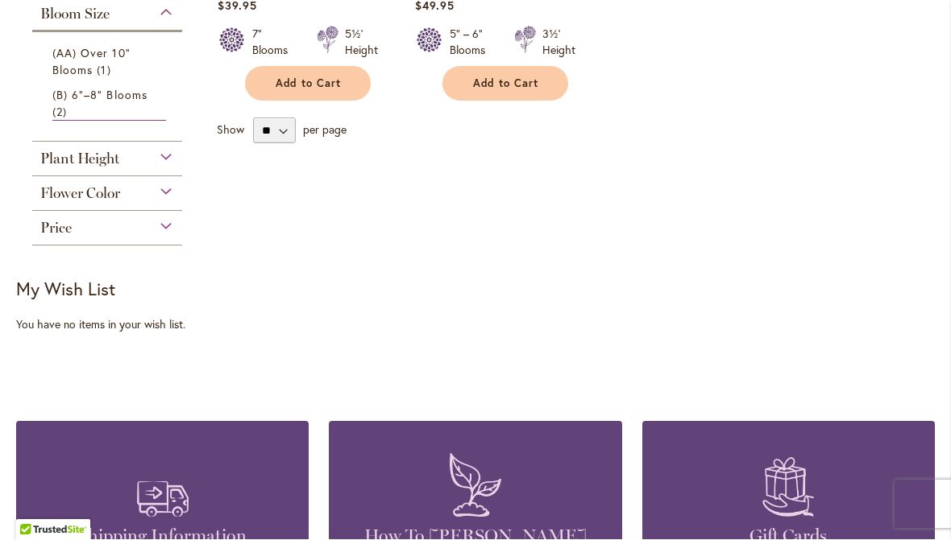
scroll to position [588, 0]
click at [169, 157] on div "Plant Height" at bounding box center [107, 155] width 150 height 26
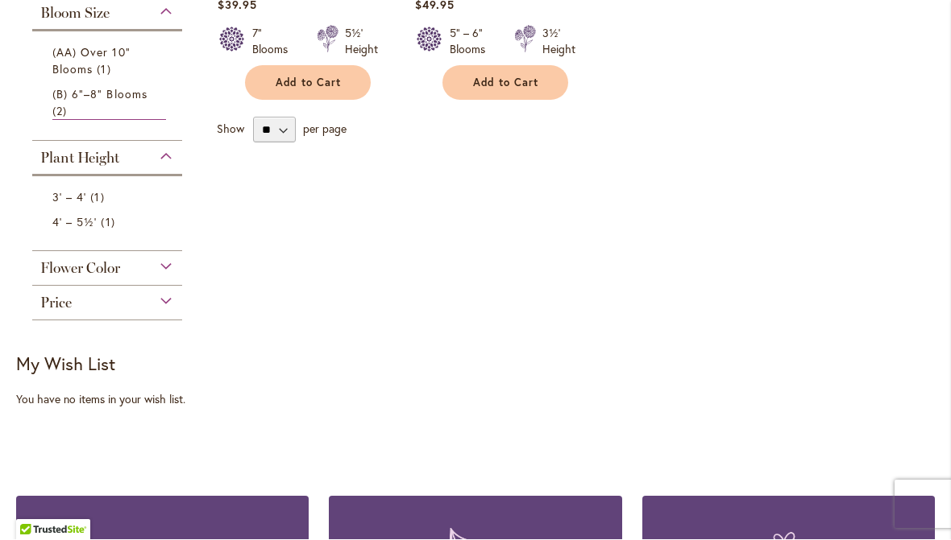
click at [92, 206] on span "1 item" at bounding box center [99, 197] width 18 height 17
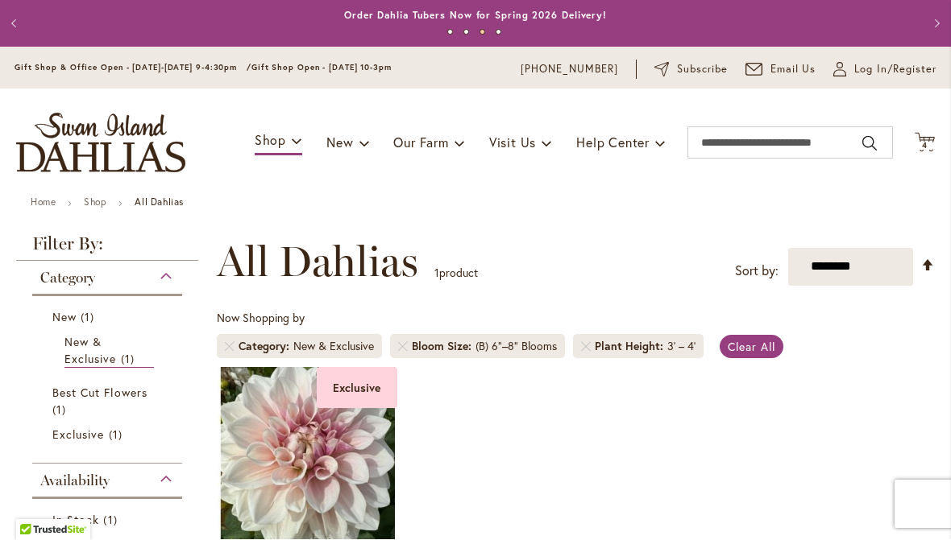
click at [525, 339] on div "(B) 6"–8" Blooms" at bounding box center [515, 347] width 81 height 16
click at [500, 352] on div "(B) 6"–8" Blooms" at bounding box center [515, 347] width 81 height 16
click at [767, 337] on link "Clear All" at bounding box center [751, 347] width 64 height 23
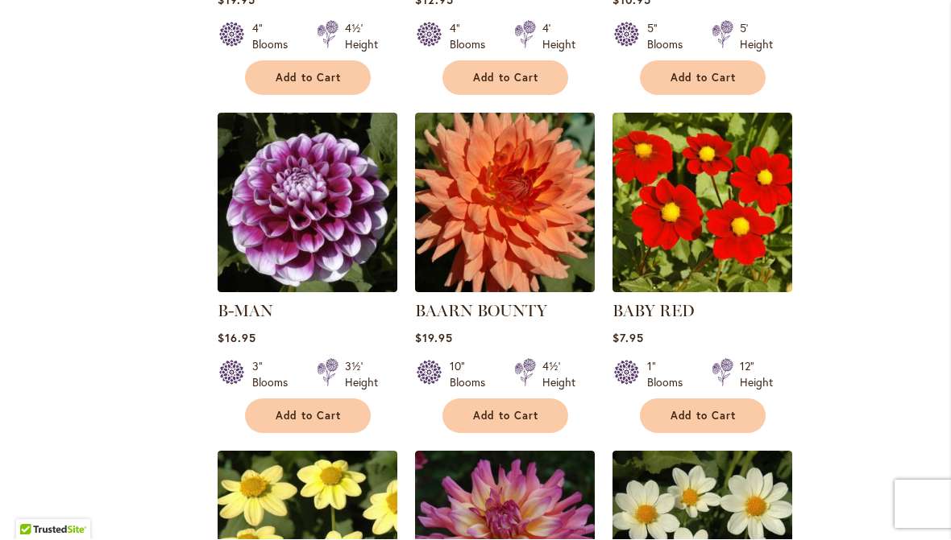
scroll to position [2010, 0]
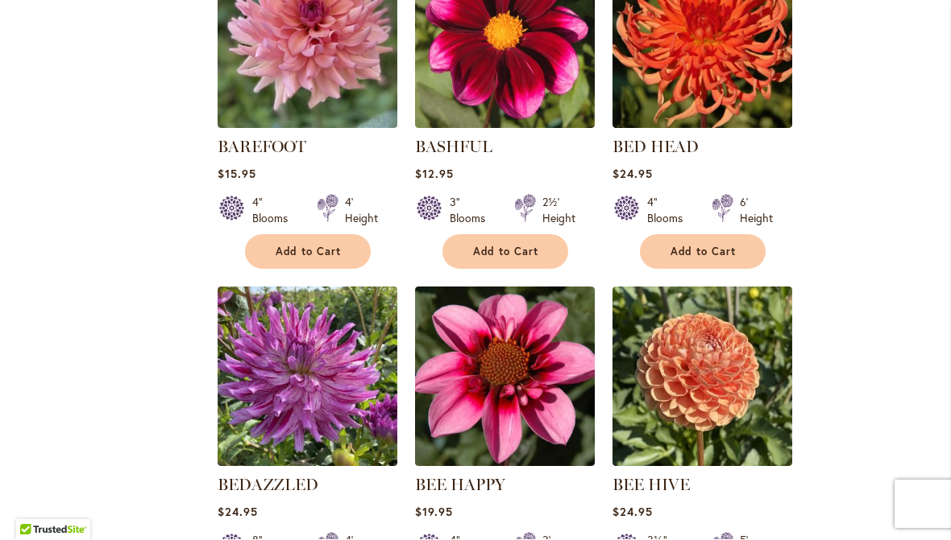
scroll to position [2842, 0]
